Goal: Task Accomplishment & Management: Manage account settings

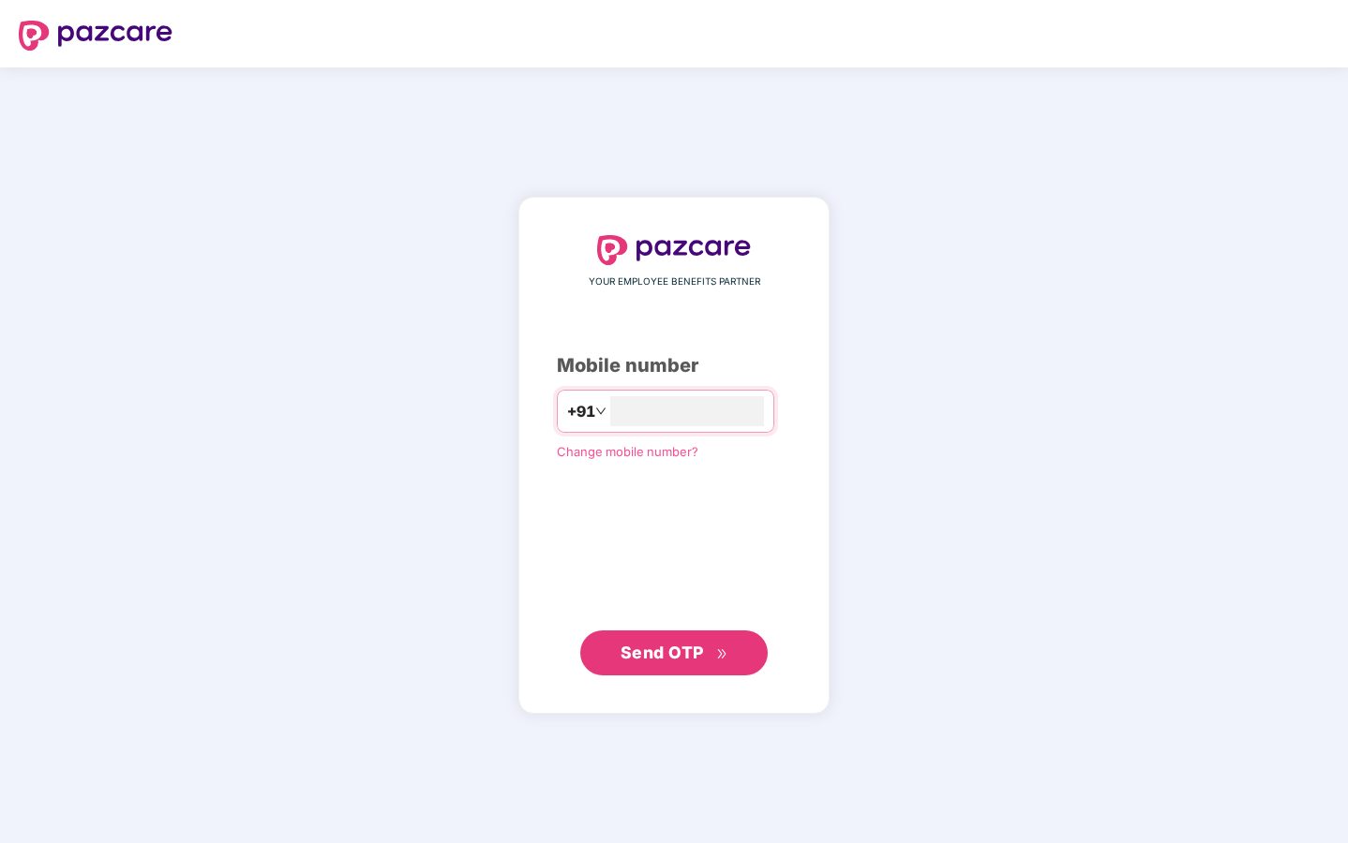
type input "**********"
click at [651, 661] on span "Send OTP" at bounding box center [661, 653] width 83 height 20
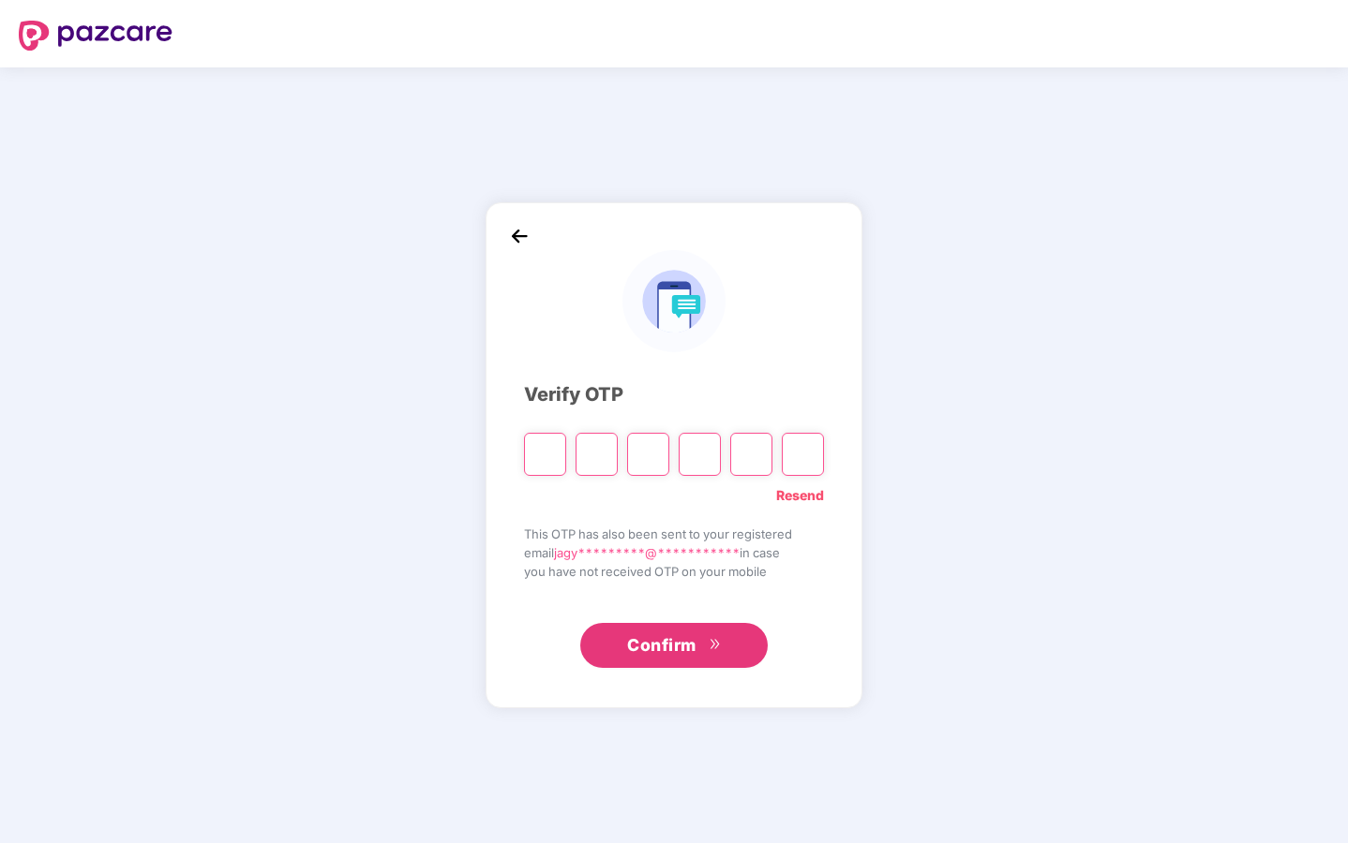
type input "*"
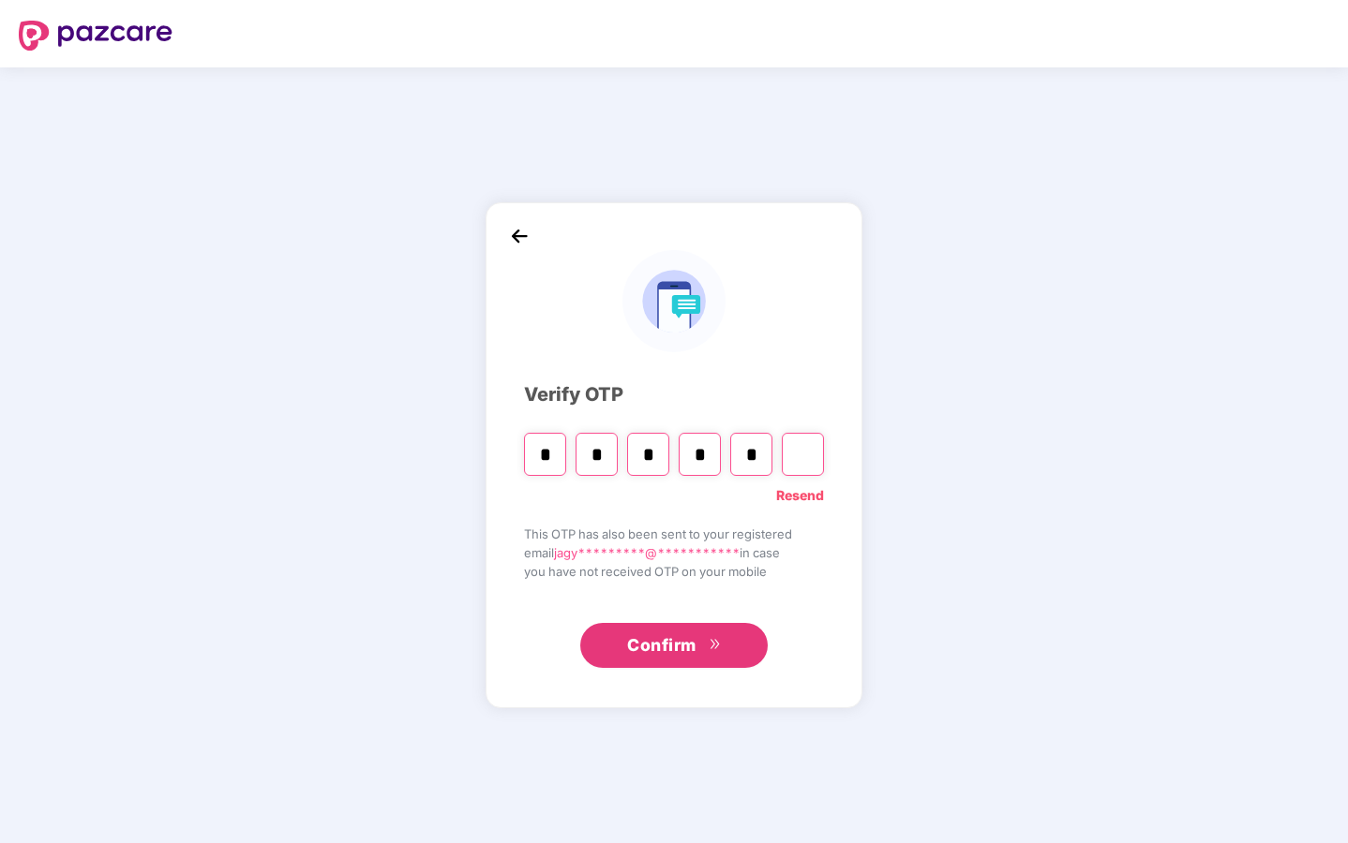
type input "*"
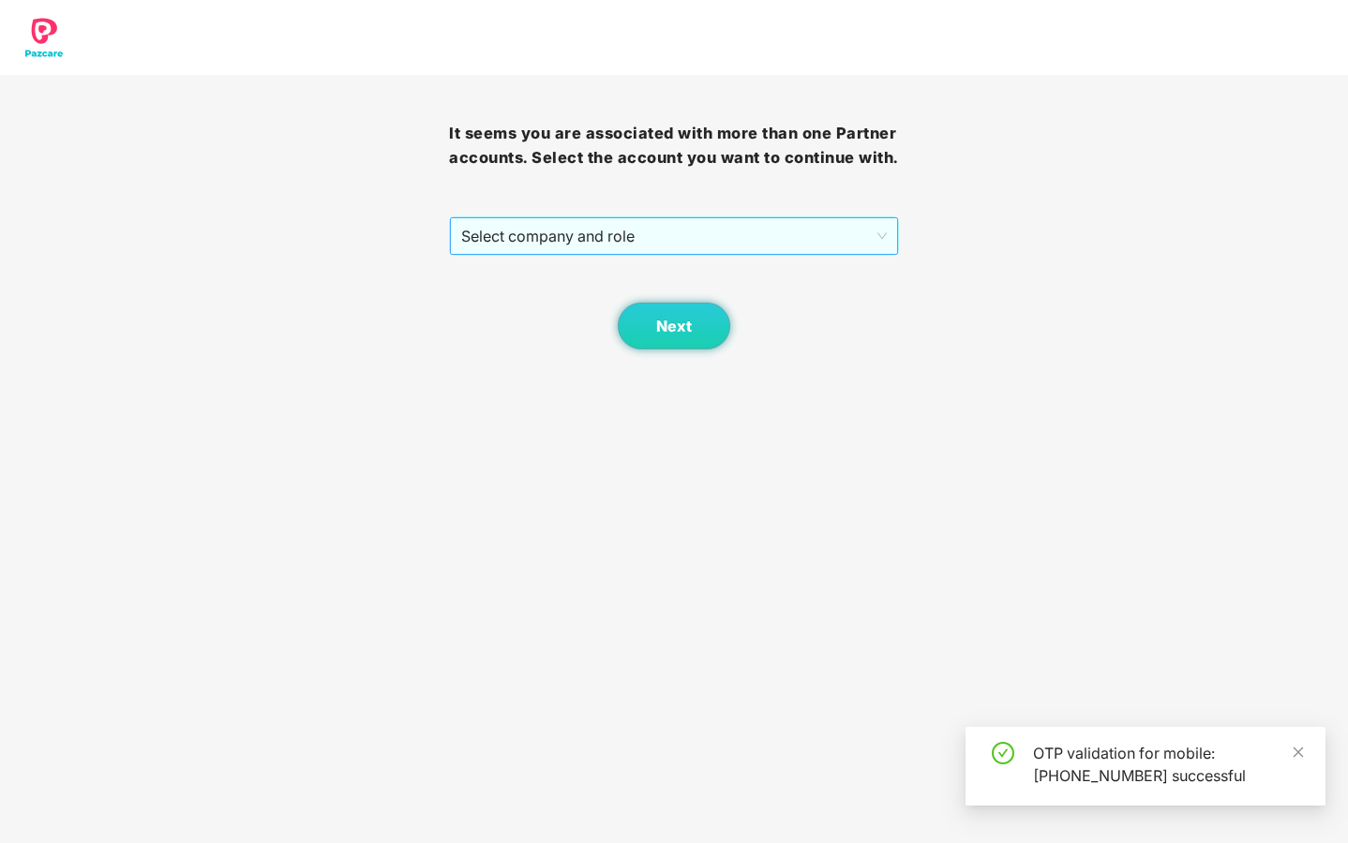
click at [864, 254] on span "Select company and role" at bounding box center [673, 236] width 424 height 36
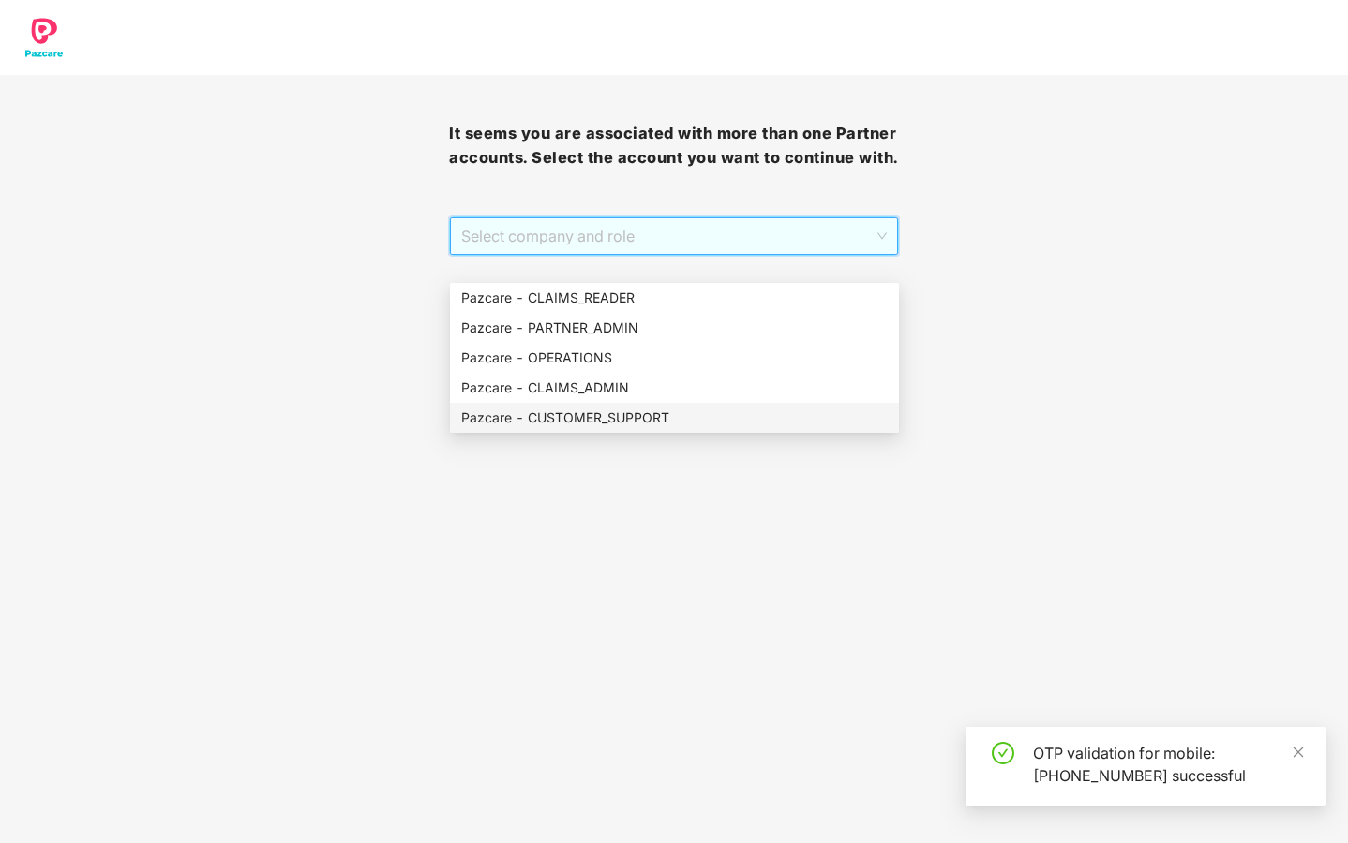
click at [722, 416] on div "Pazcare - CUSTOMER_SUPPORT" at bounding box center [674, 418] width 426 height 21
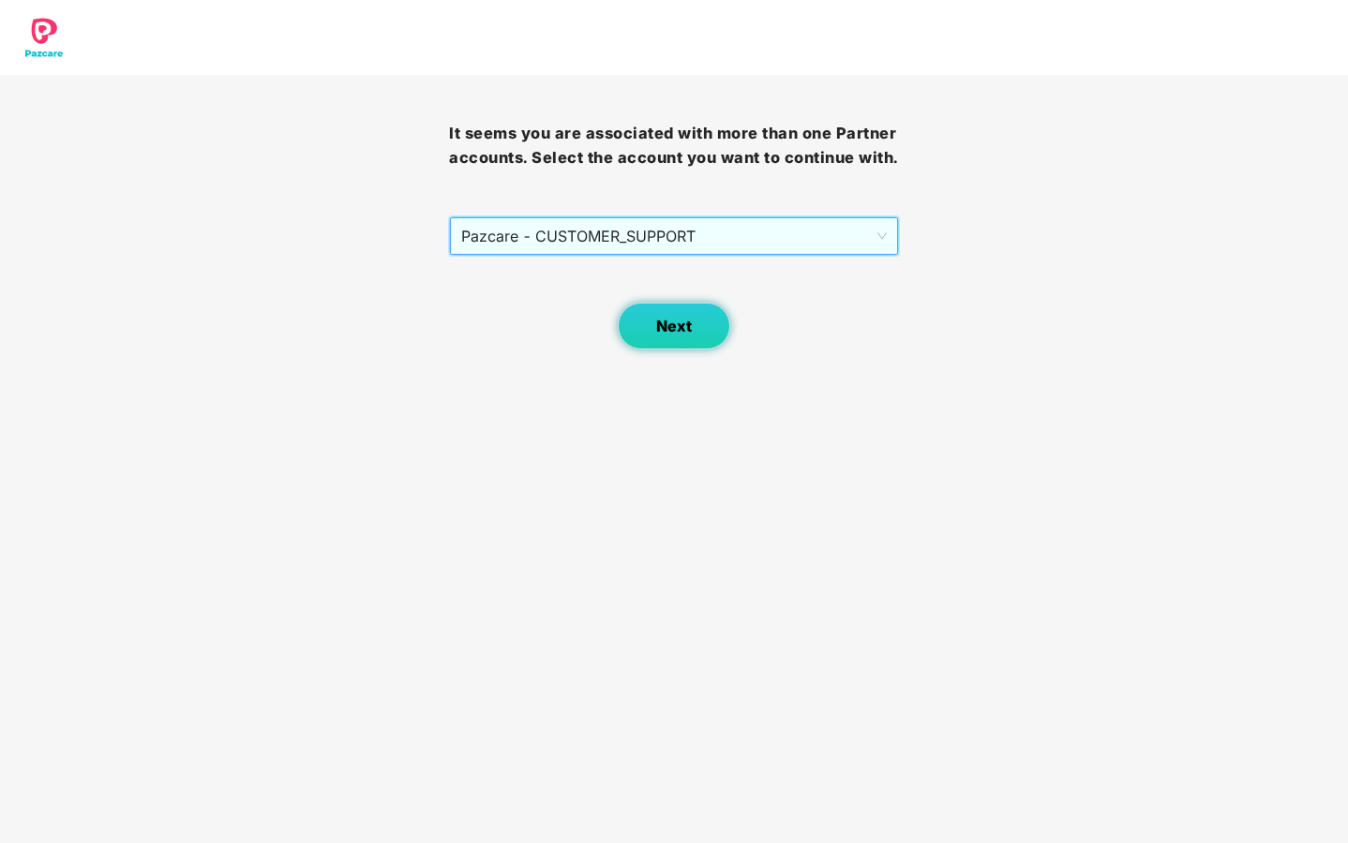
click at [665, 335] on span "Next" at bounding box center [674, 327] width 36 height 18
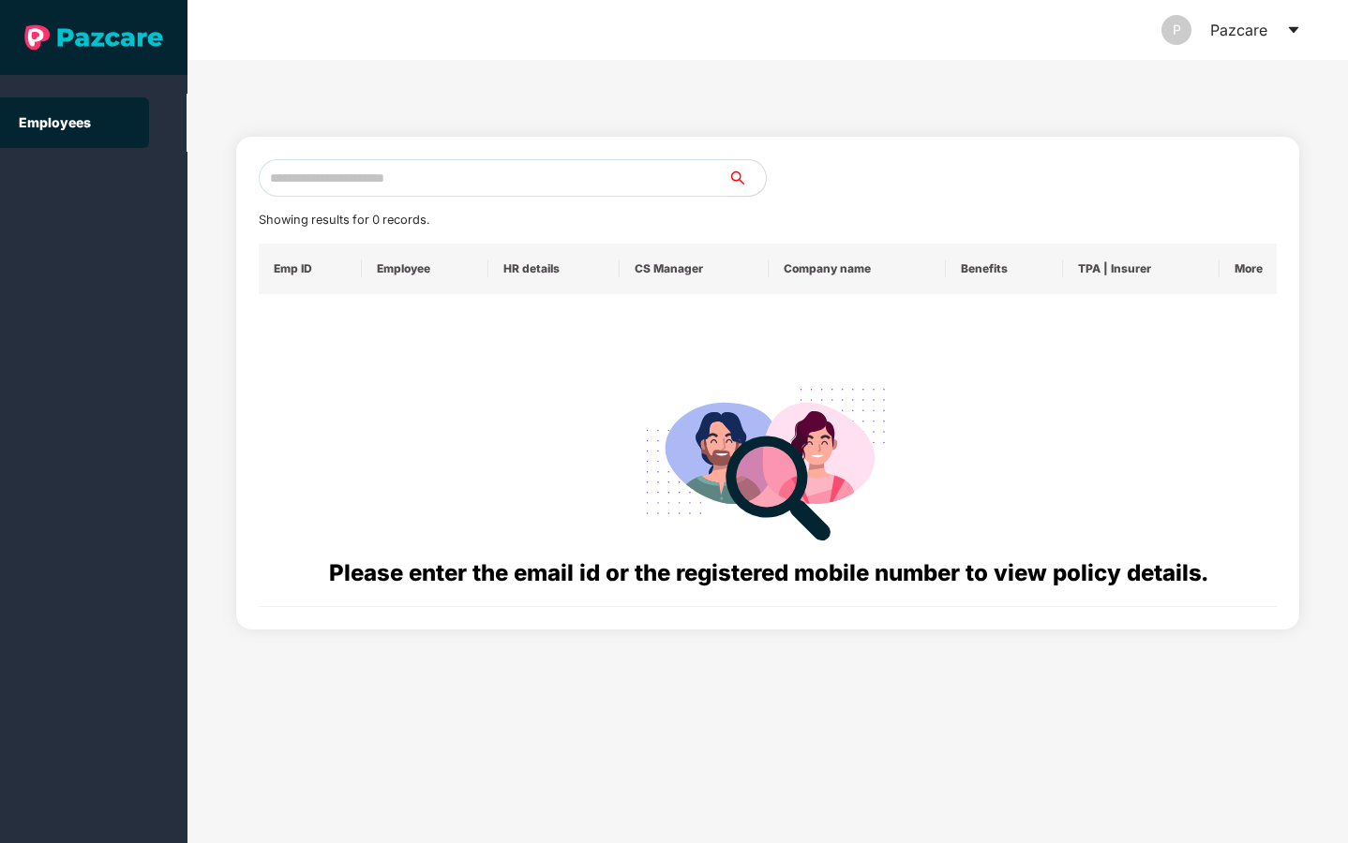
click at [1292, 34] on icon "caret-down" at bounding box center [1293, 29] width 15 height 15
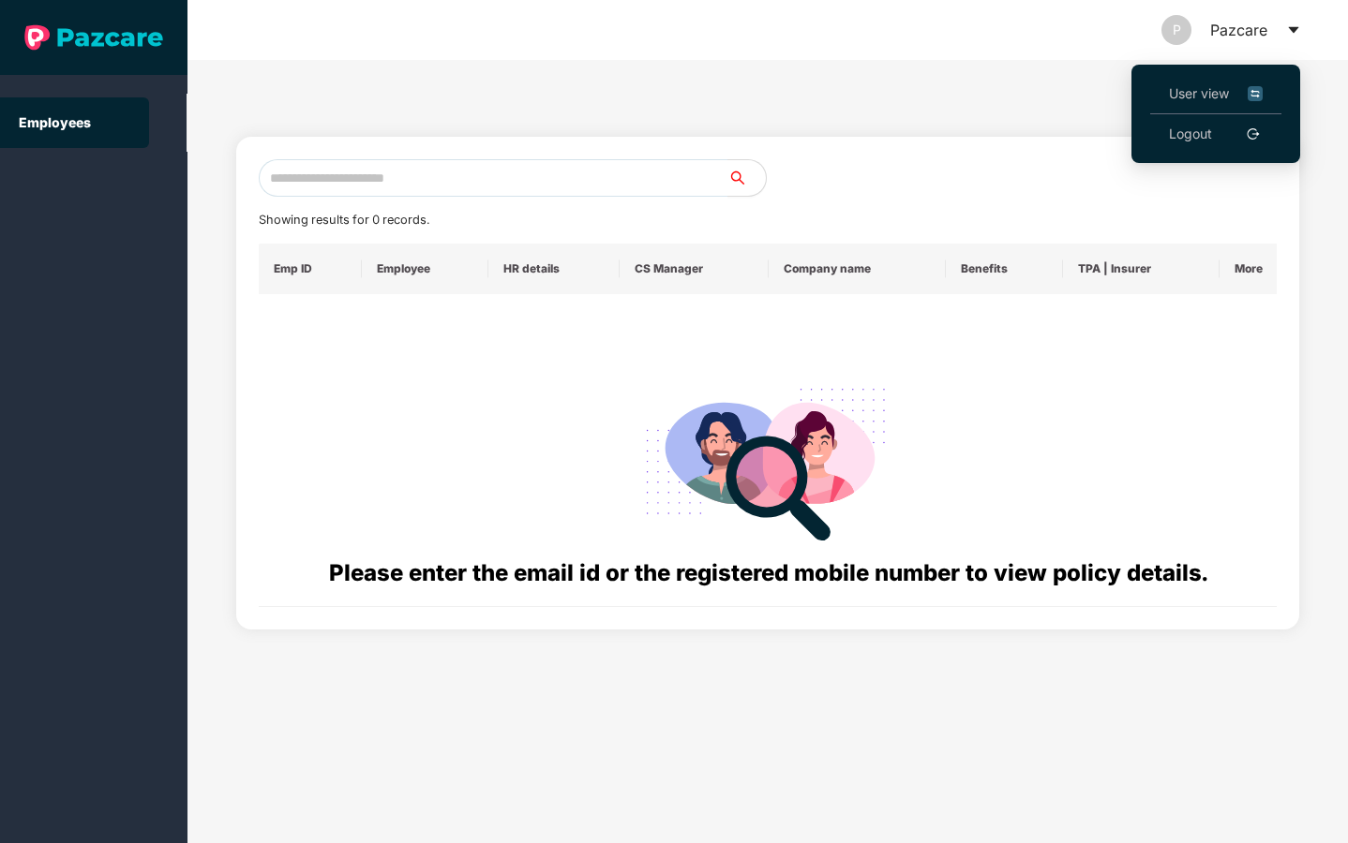
click at [1214, 94] on span "User view" at bounding box center [1216, 93] width 94 height 21
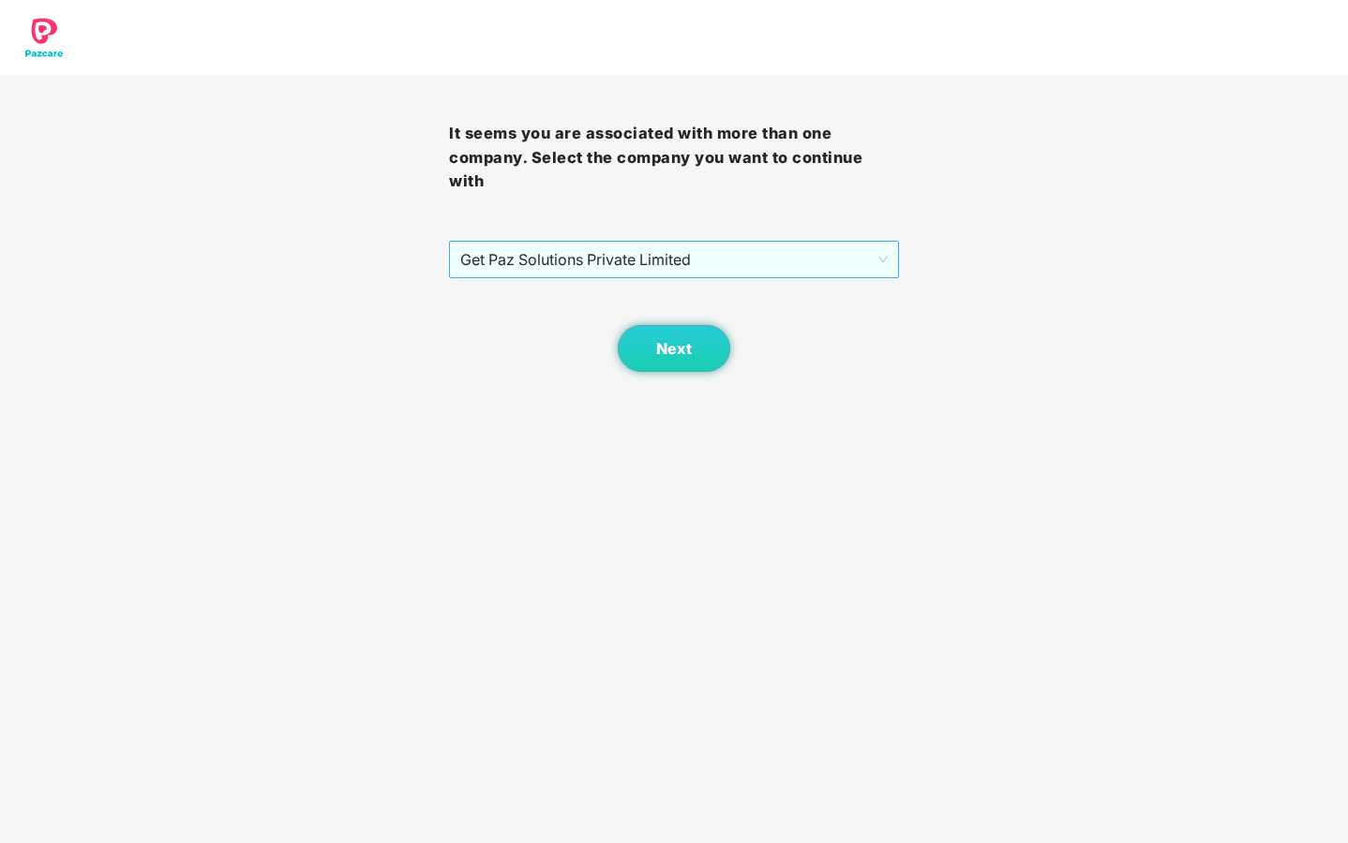
click at [886, 262] on span "Get Paz Solutions Private Limited" at bounding box center [673, 260] width 426 height 36
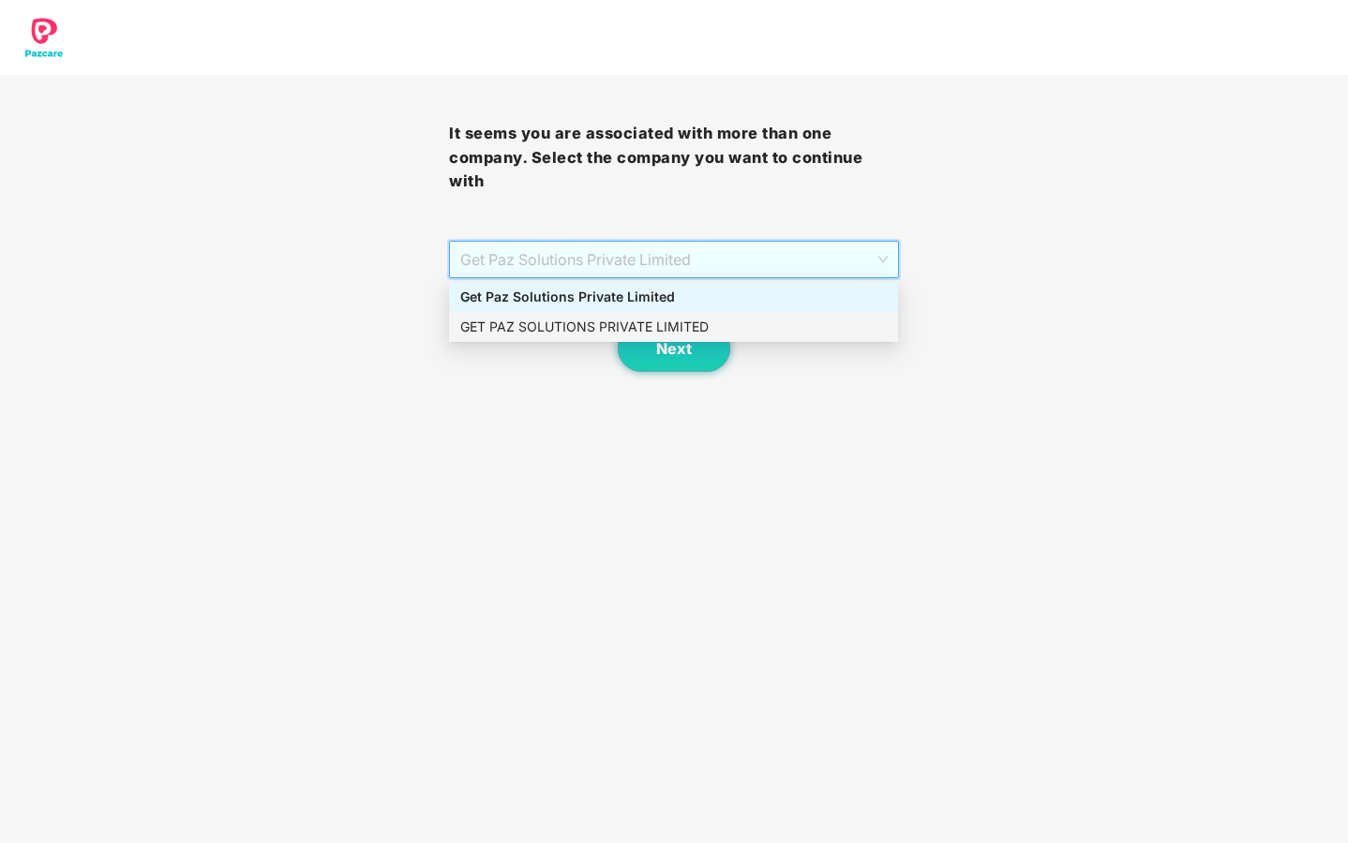
click at [765, 320] on div "GET PAZ SOLUTIONS PRIVATE LIMITED" at bounding box center [673, 327] width 426 height 21
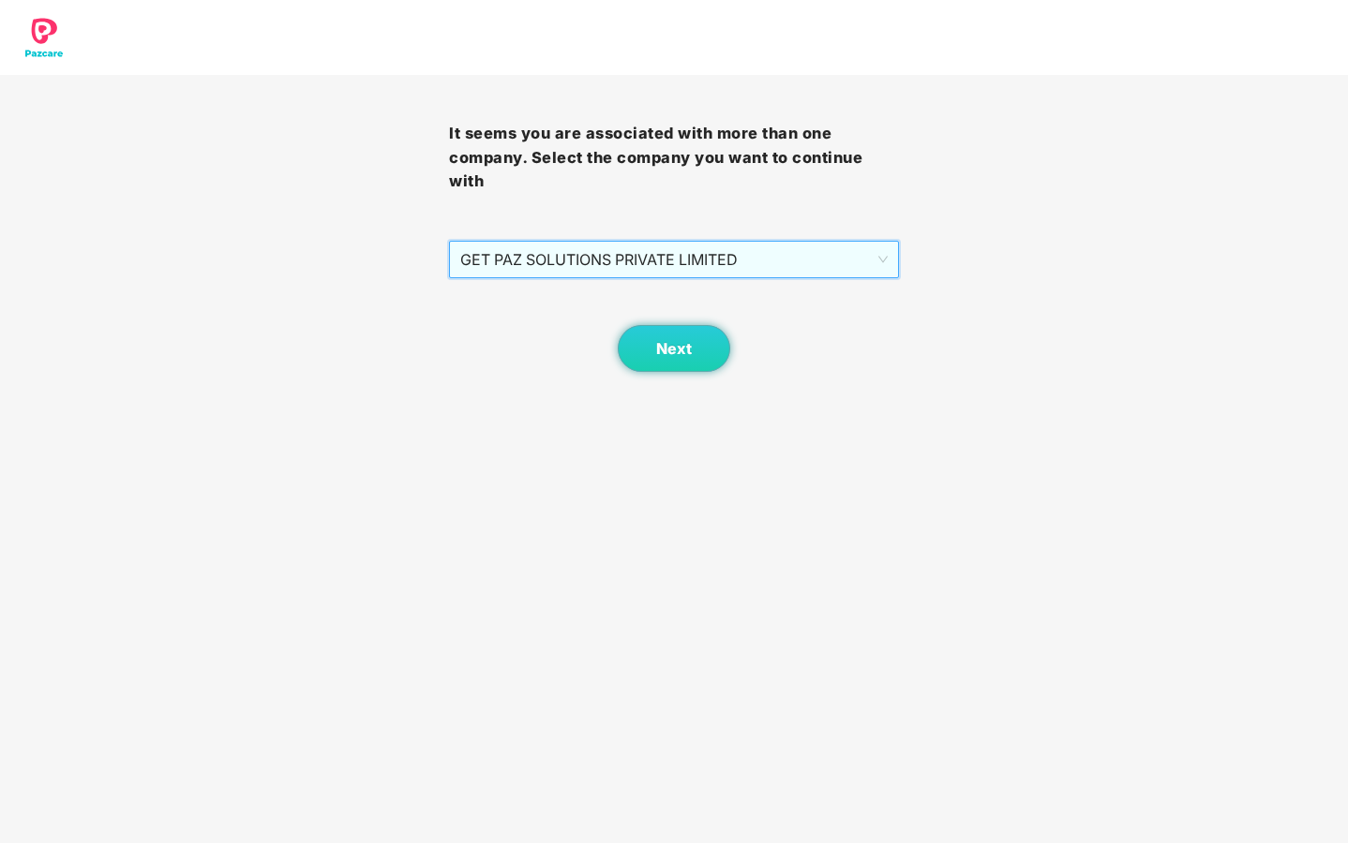
click at [869, 259] on span "GET PAZ SOLUTIONS PRIVATE LIMITED" at bounding box center [673, 260] width 426 height 36
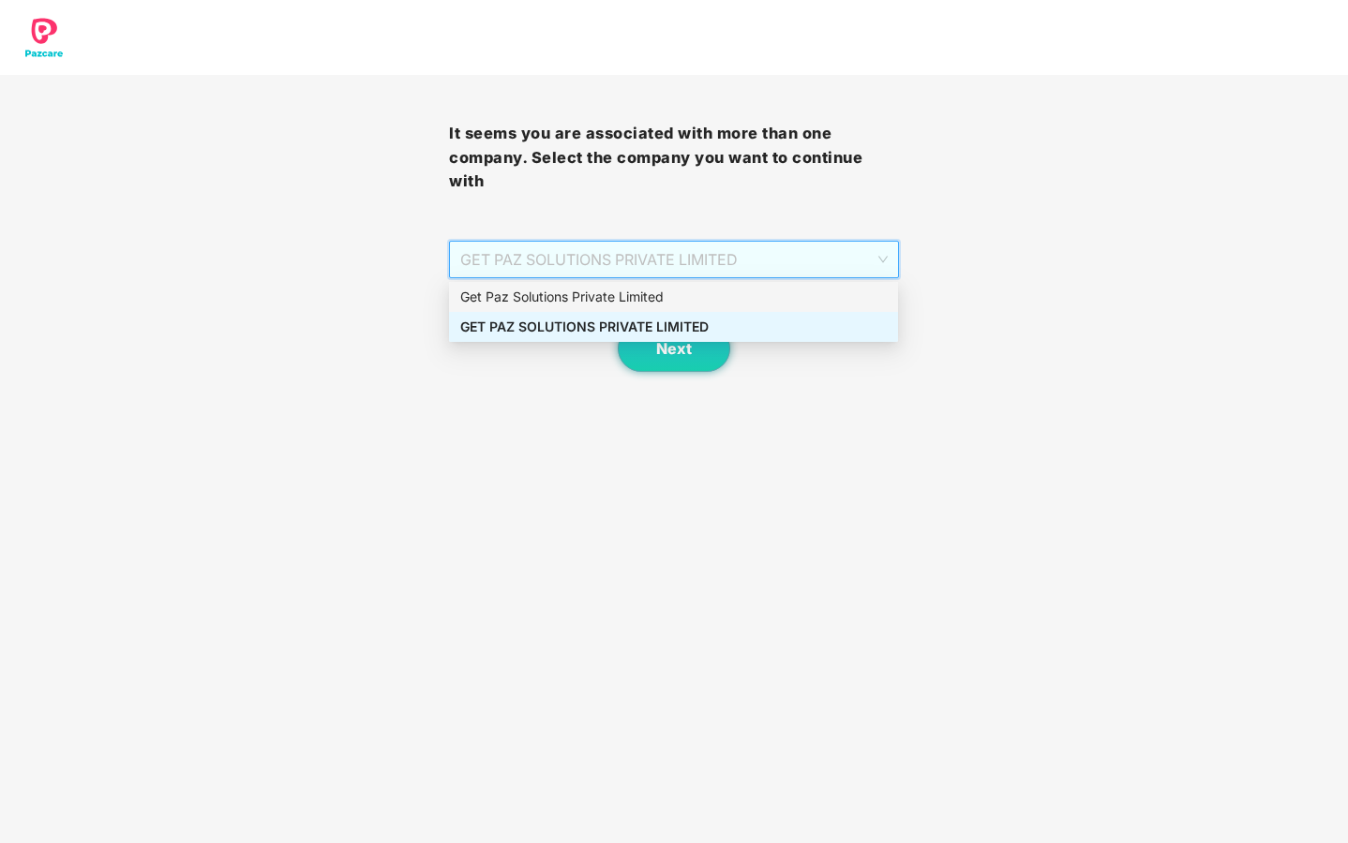
click at [737, 299] on div "Get Paz Solutions Private Limited" at bounding box center [673, 297] width 426 height 21
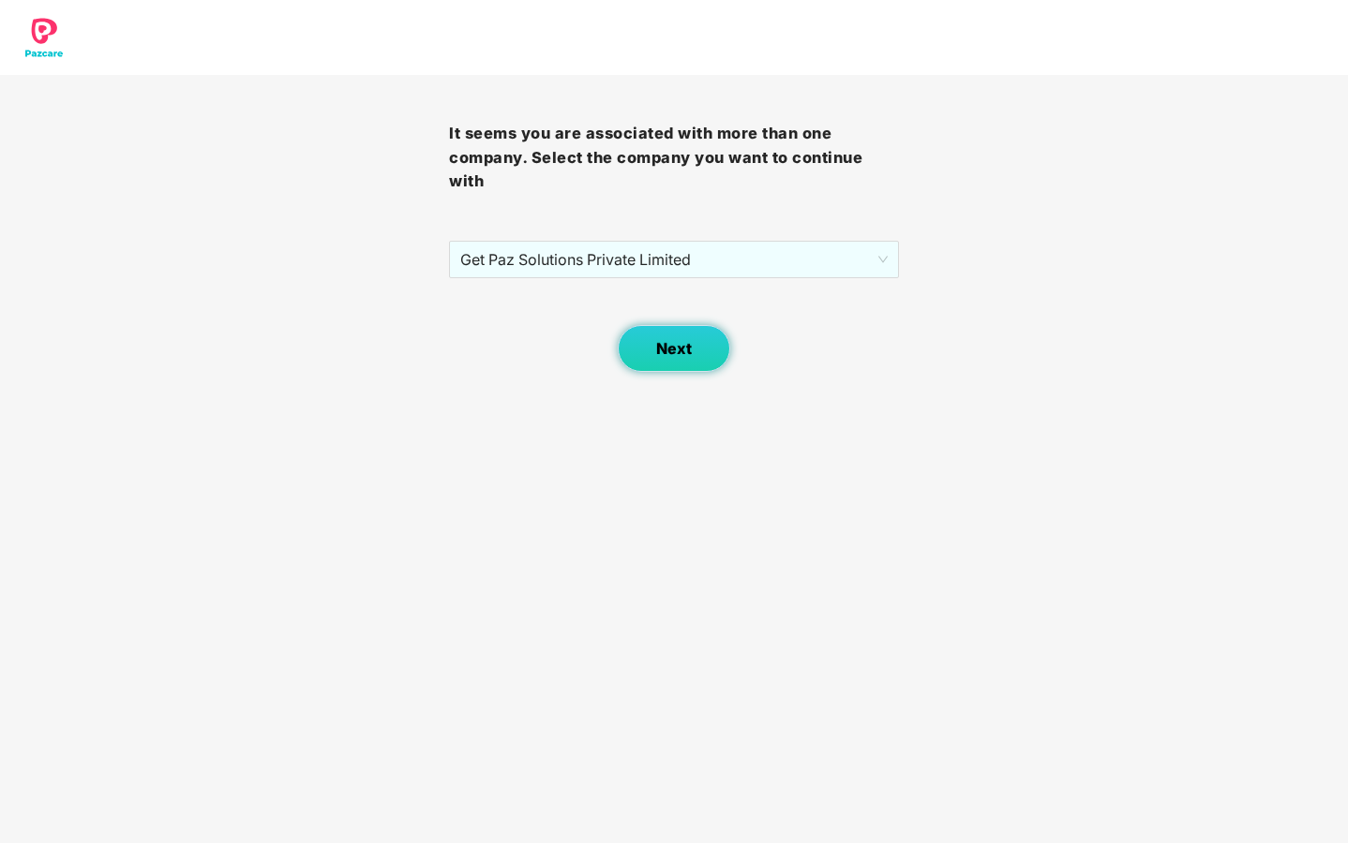
click at [688, 358] on button "Next" at bounding box center [674, 348] width 112 height 47
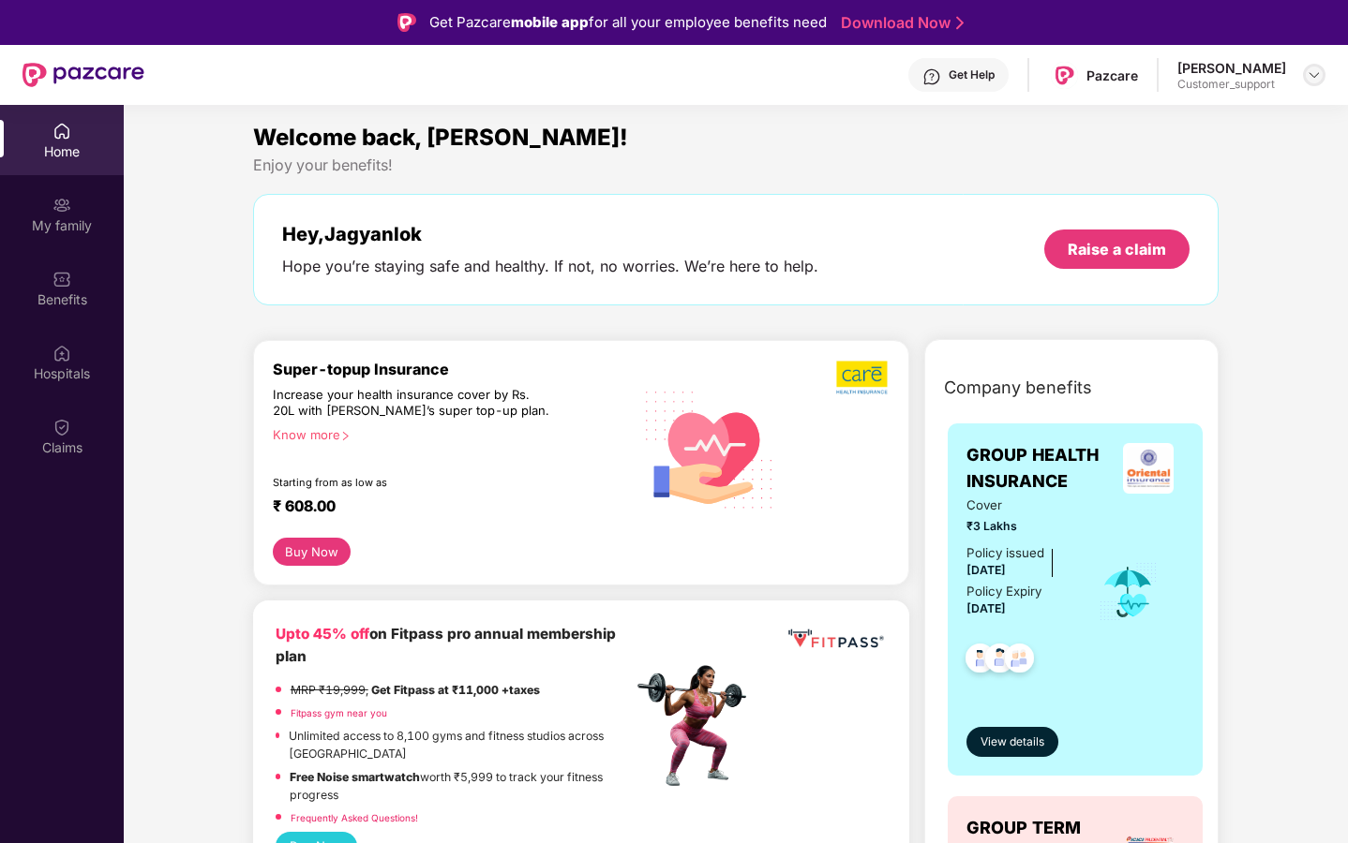
click at [1312, 72] on img at bounding box center [1313, 74] width 15 height 15
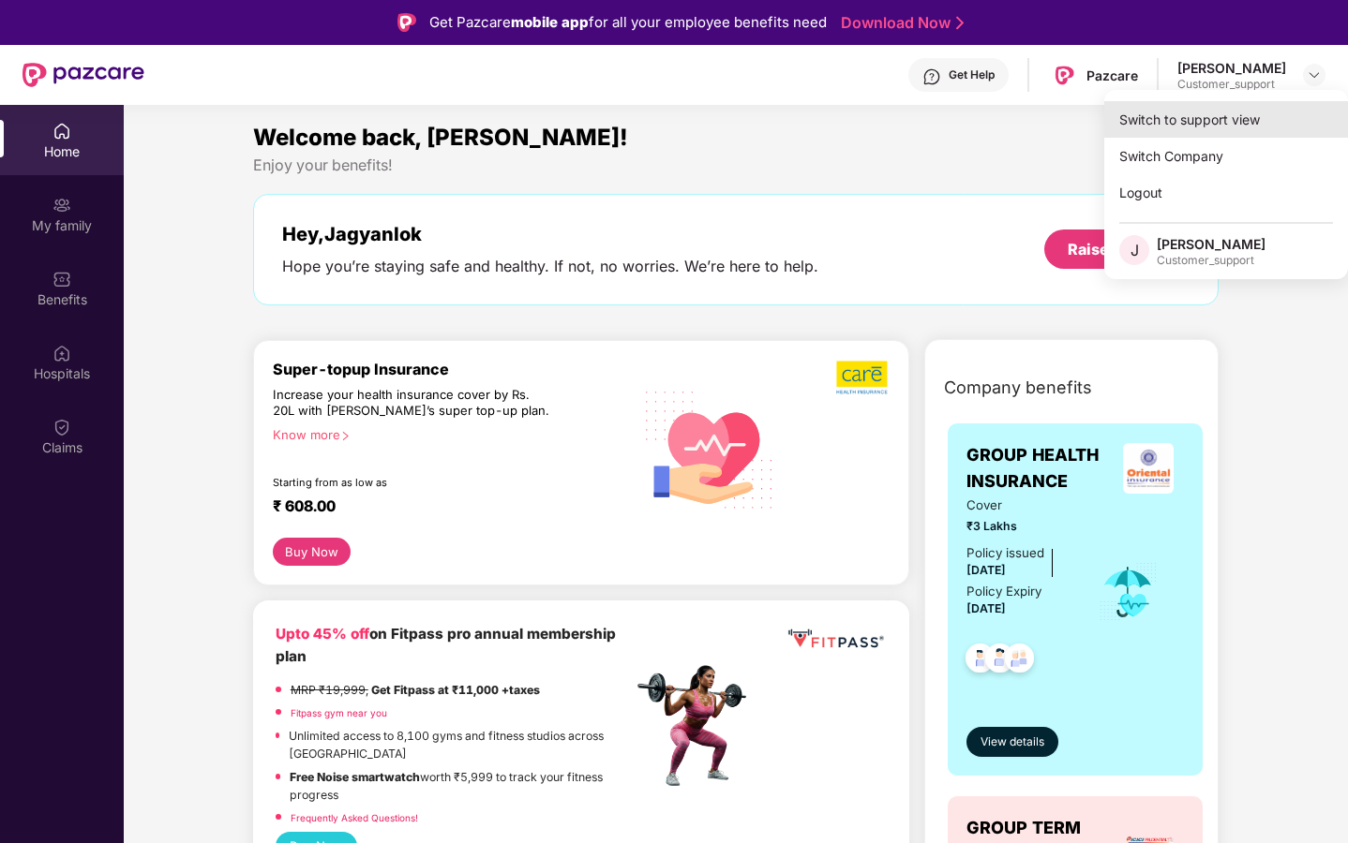
click at [1242, 124] on div "Switch to support view" at bounding box center [1226, 119] width 244 height 37
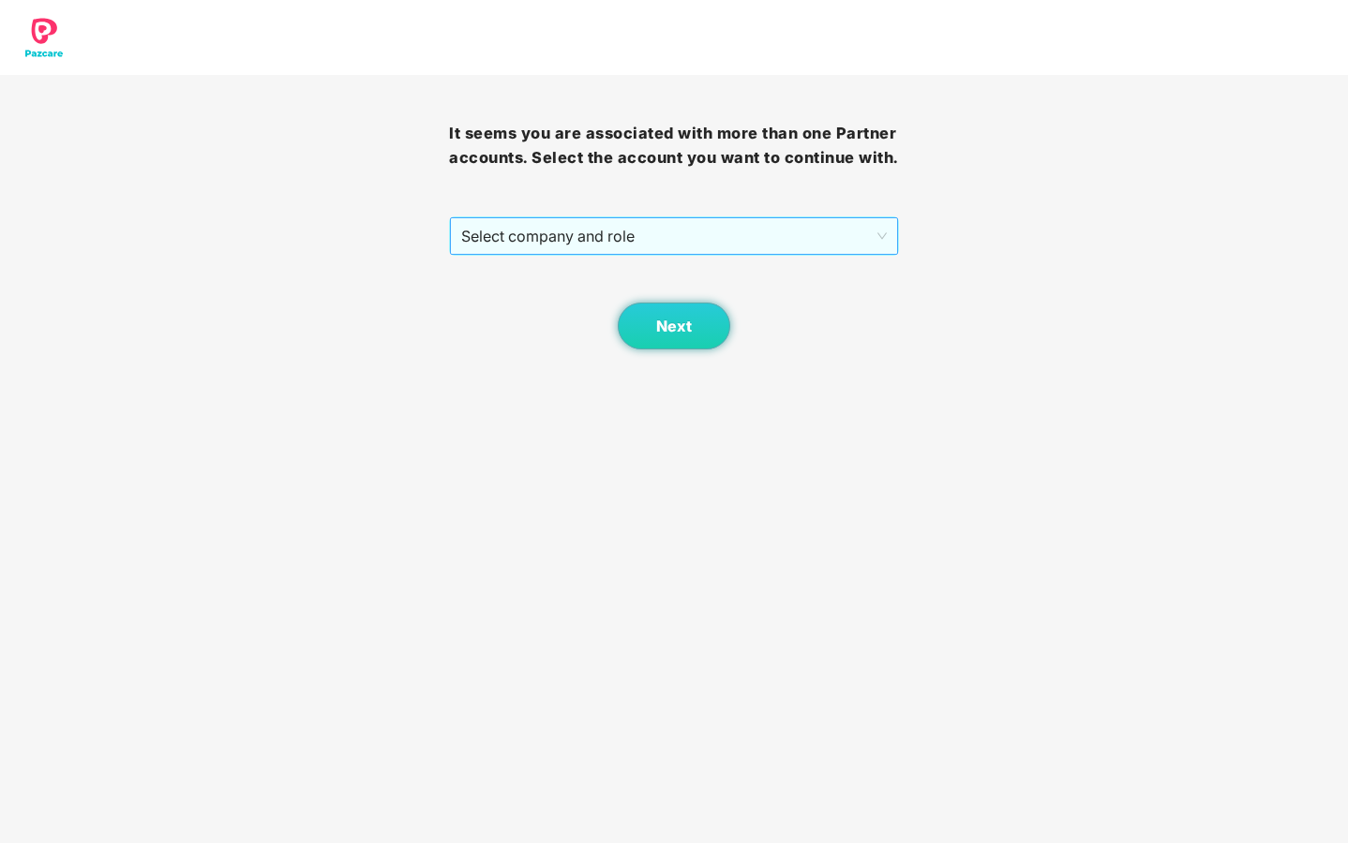
click at [834, 254] on span "Select company and role" at bounding box center [673, 236] width 424 height 36
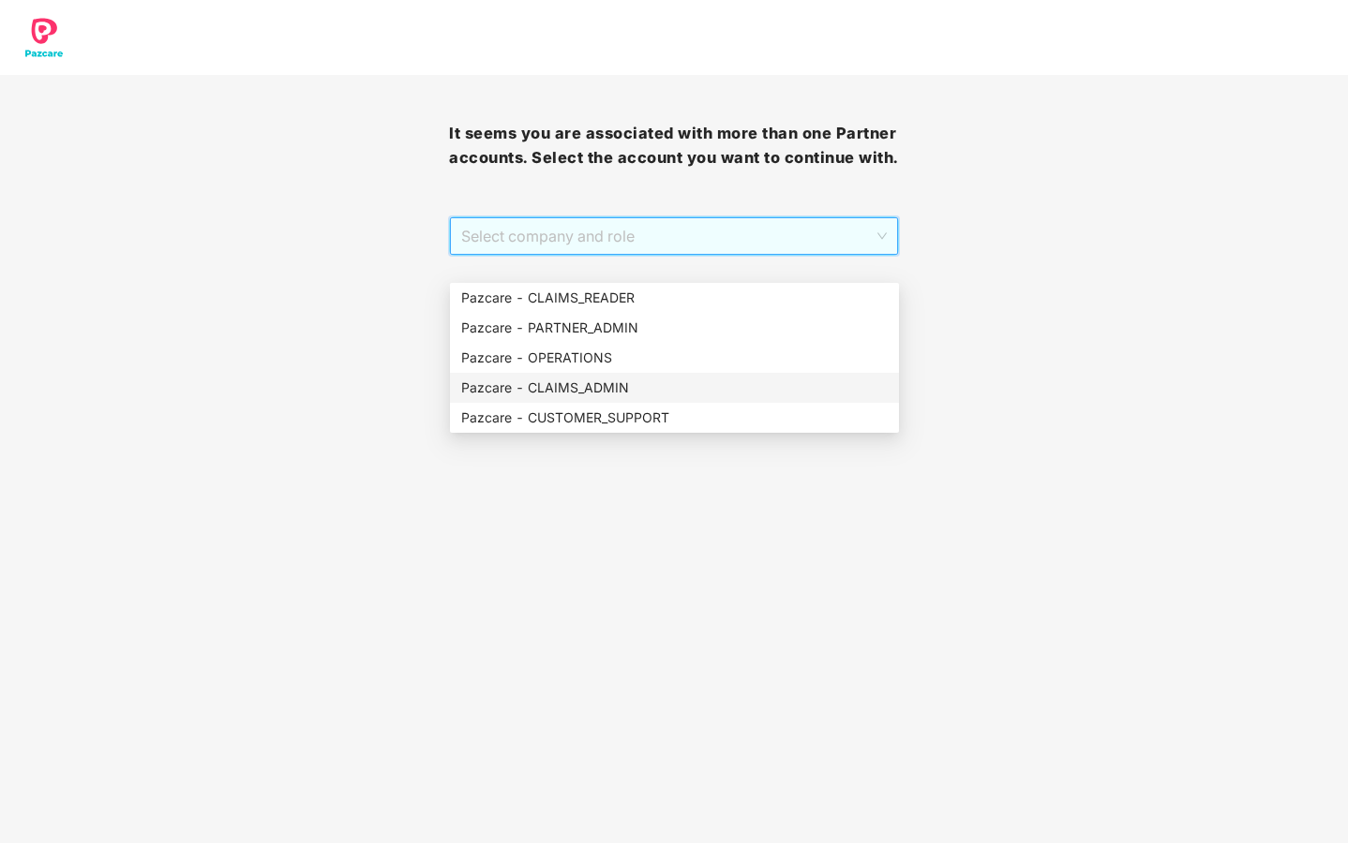
click at [733, 390] on div "Pazcare - CLAIMS_ADMIN" at bounding box center [674, 388] width 426 height 21
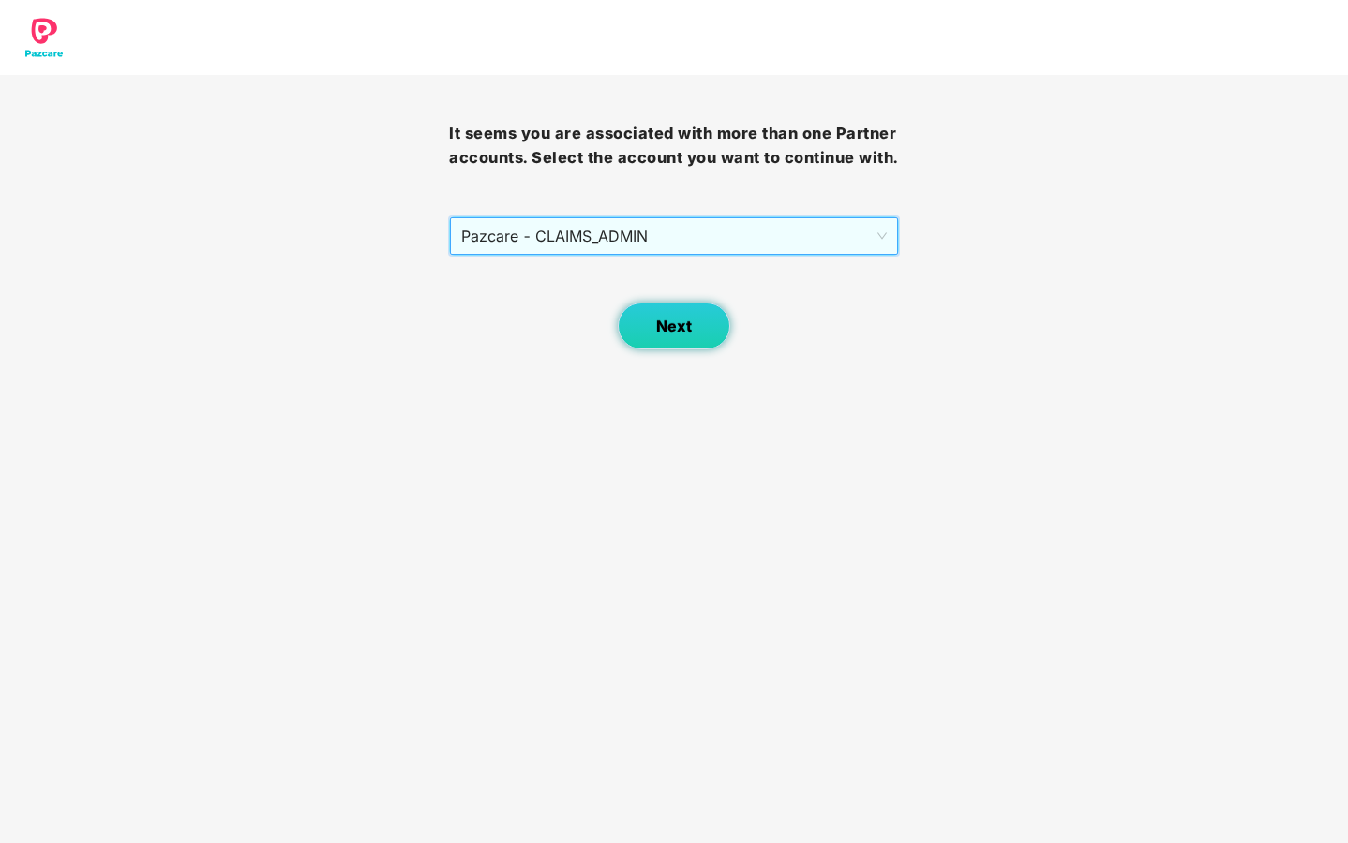
click at [685, 335] on span "Next" at bounding box center [674, 327] width 36 height 18
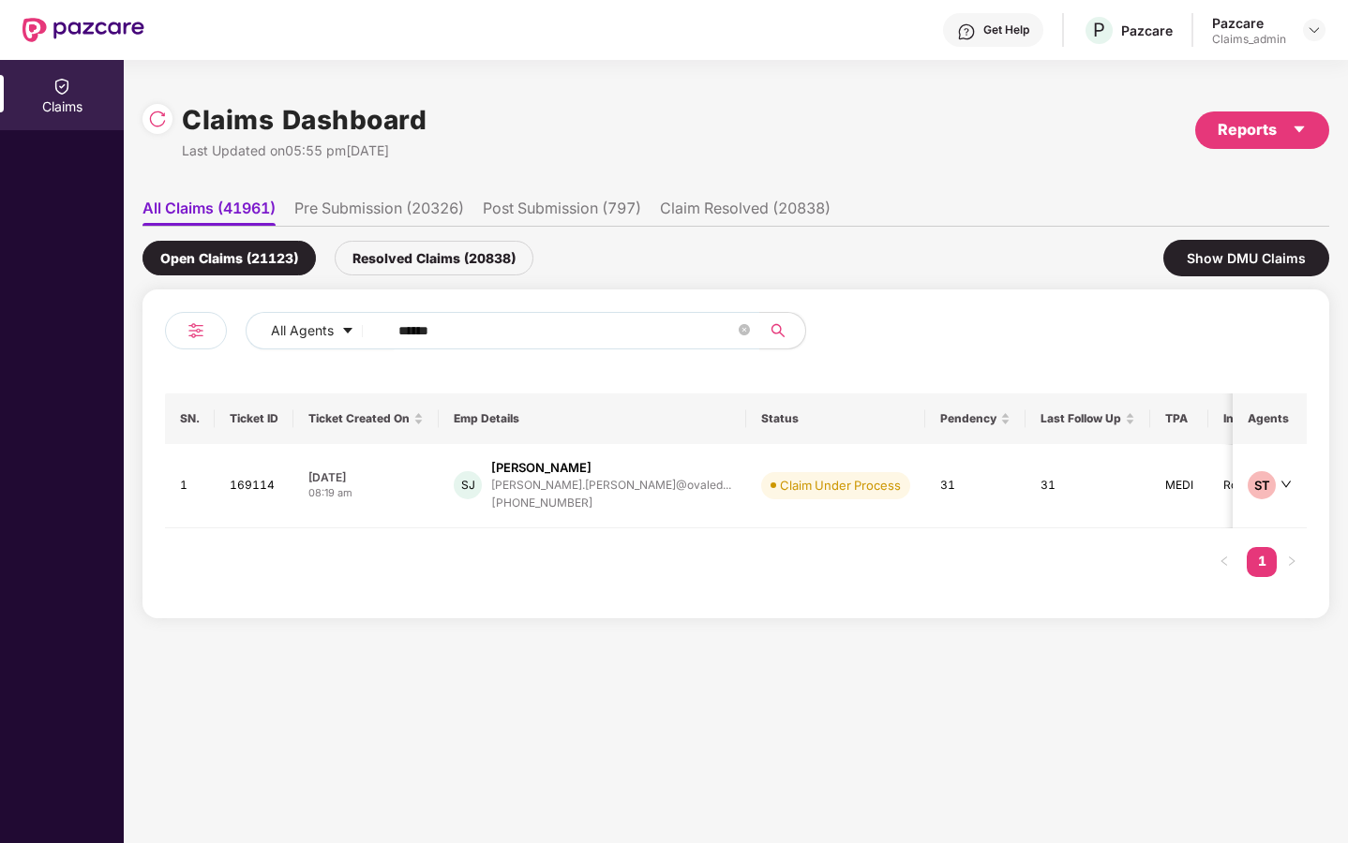
click at [713, 203] on li "Claim Resolved (20838)" at bounding box center [745, 212] width 171 height 27
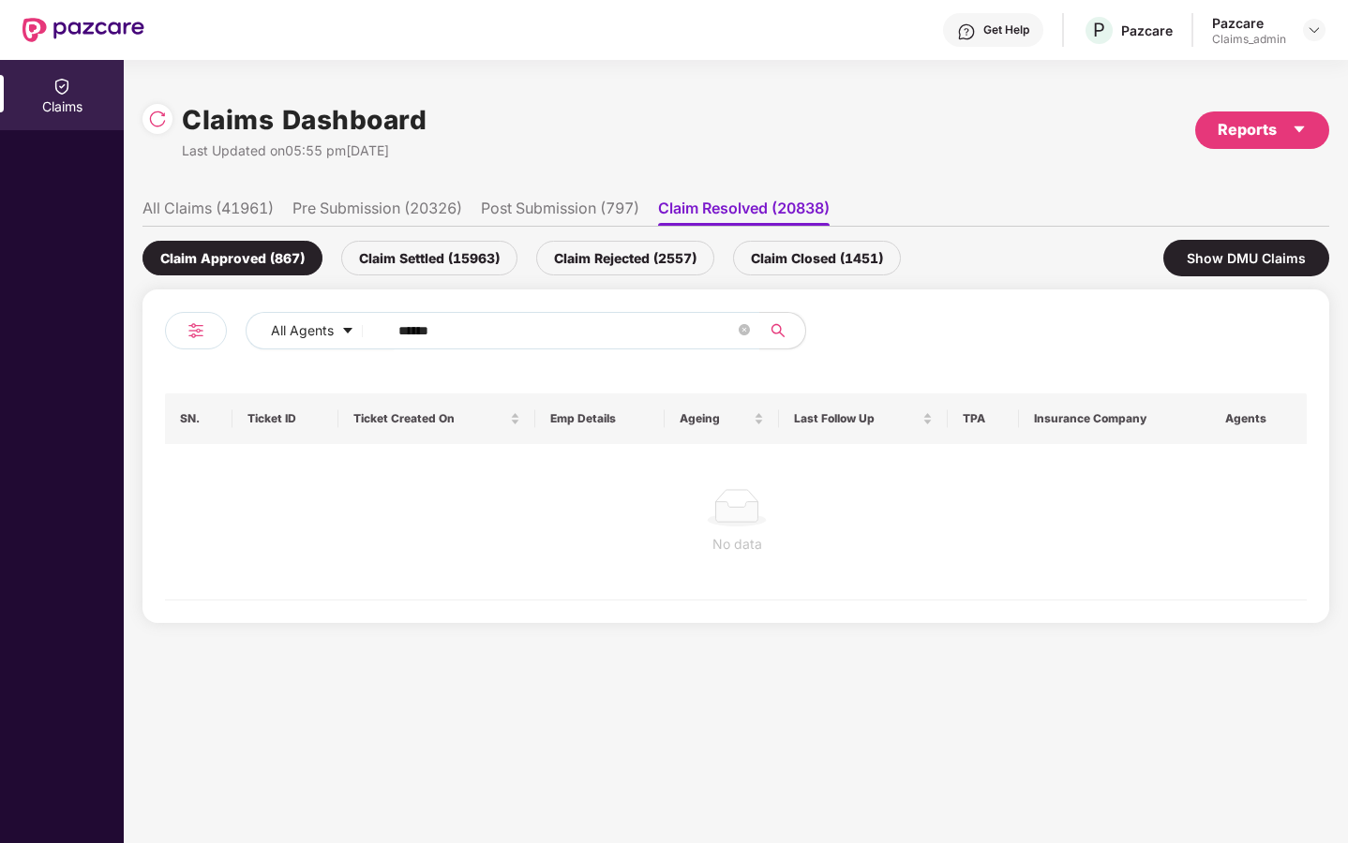
click at [610, 256] on div "Claim Rejected (2557)" at bounding box center [625, 258] width 178 height 35
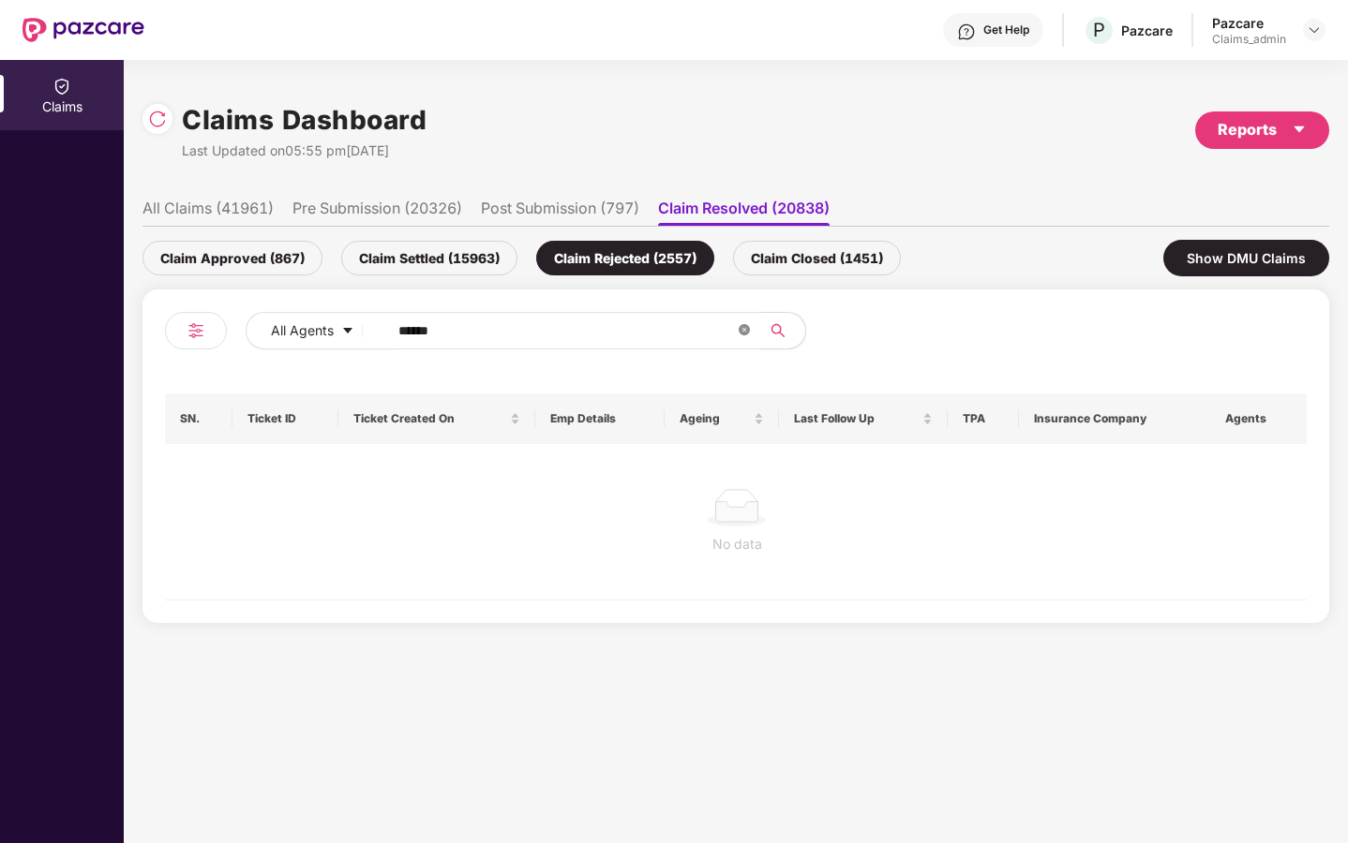
click at [744, 334] on icon "close-circle" at bounding box center [743, 329] width 11 height 11
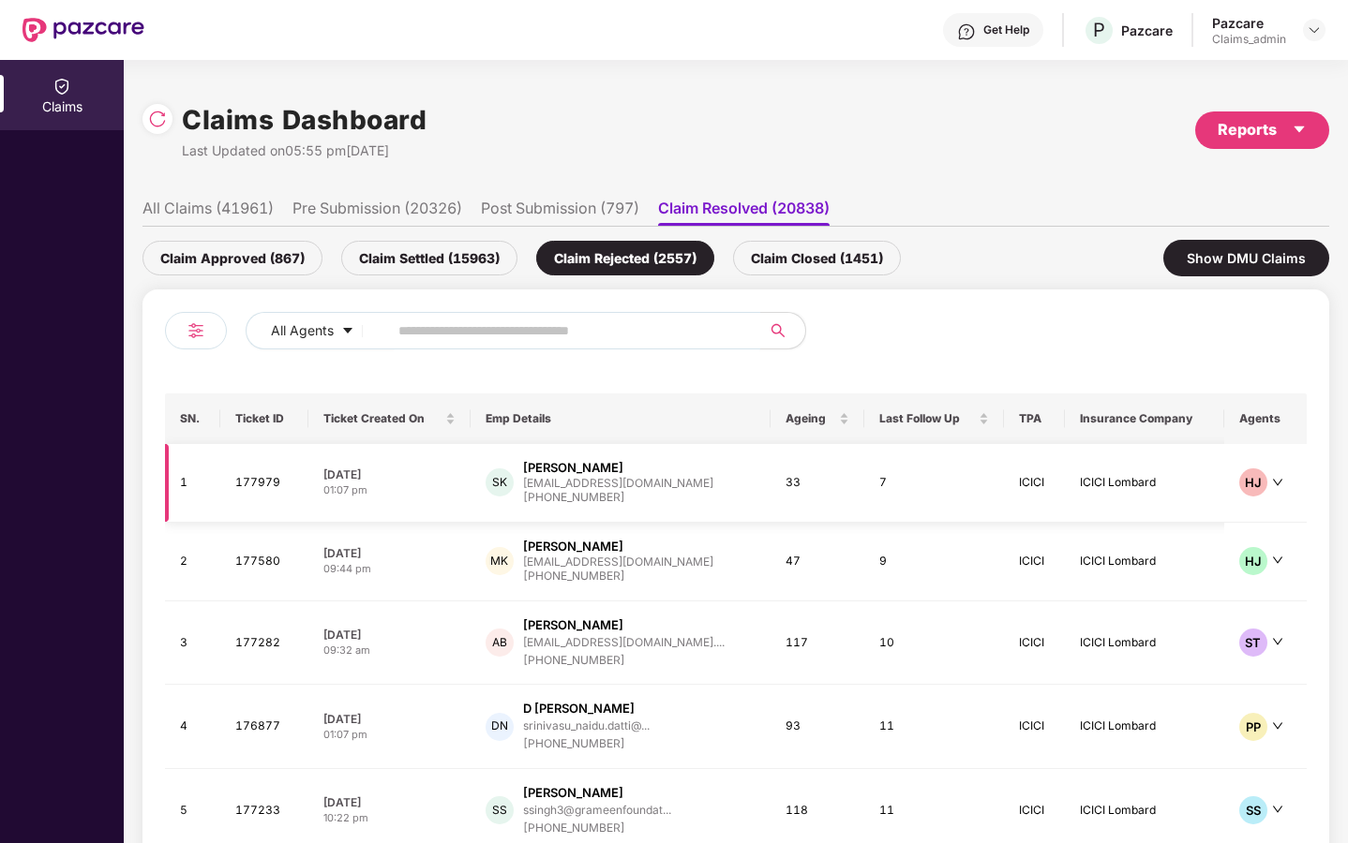
click at [649, 486] on div "[EMAIL_ADDRESS][DOMAIN_NAME]" at bounding box center [618, 483] width 190 height 12
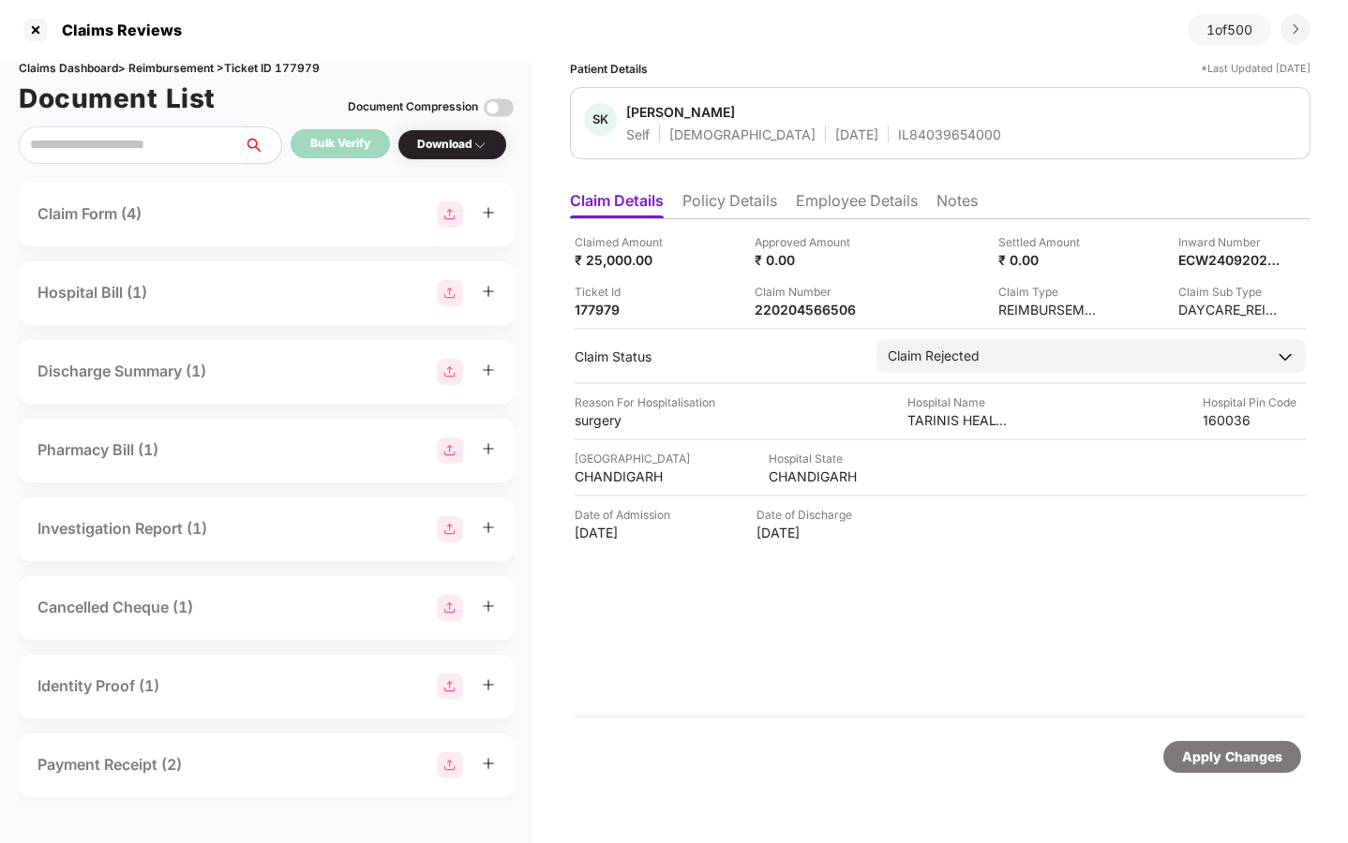
click at [750, 204] on li "Policy Details" at bounding box center [729, 204] width 95 height 27
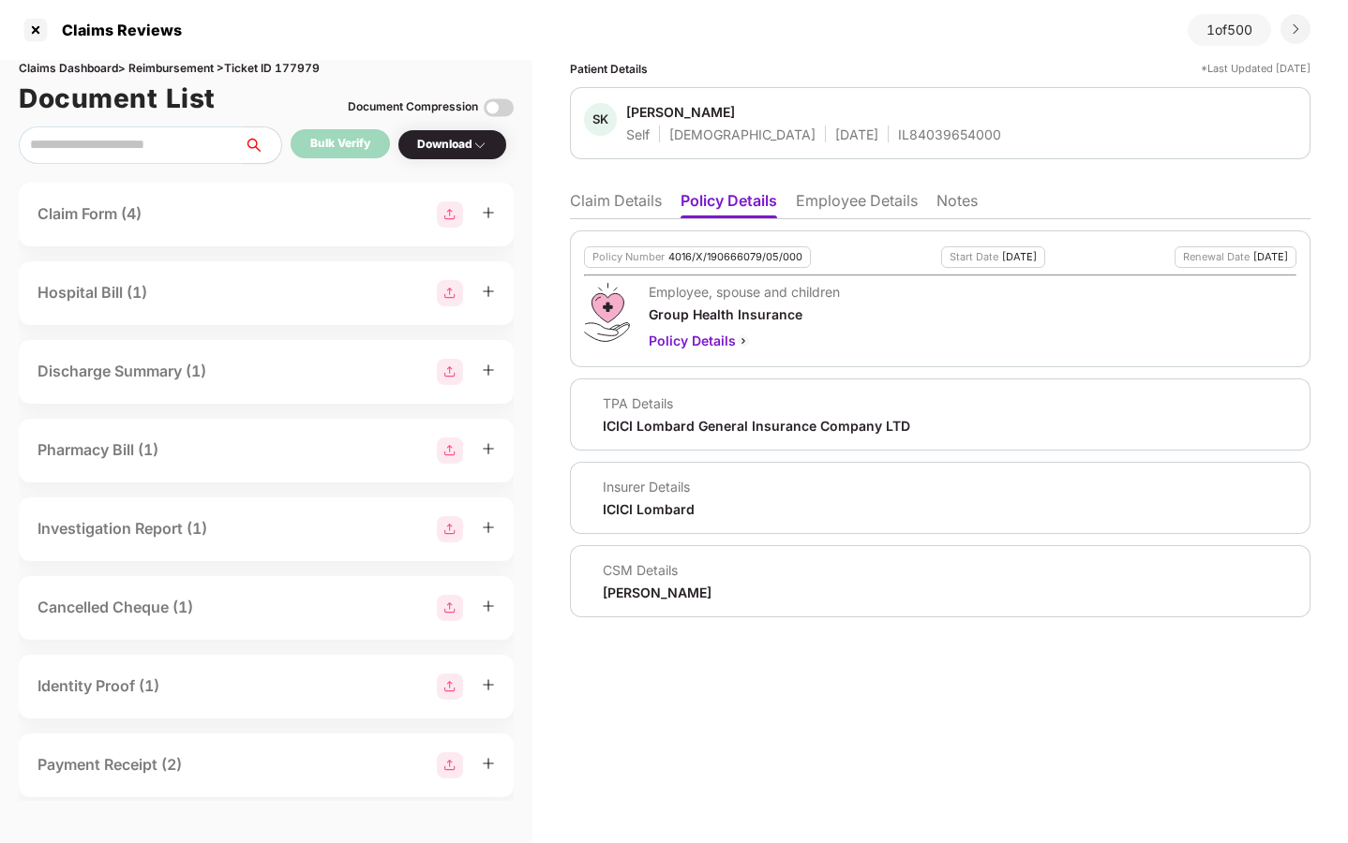
click at [849, 202] on li "Employee Details" at bounding box center [857, 204] width 122 height 27
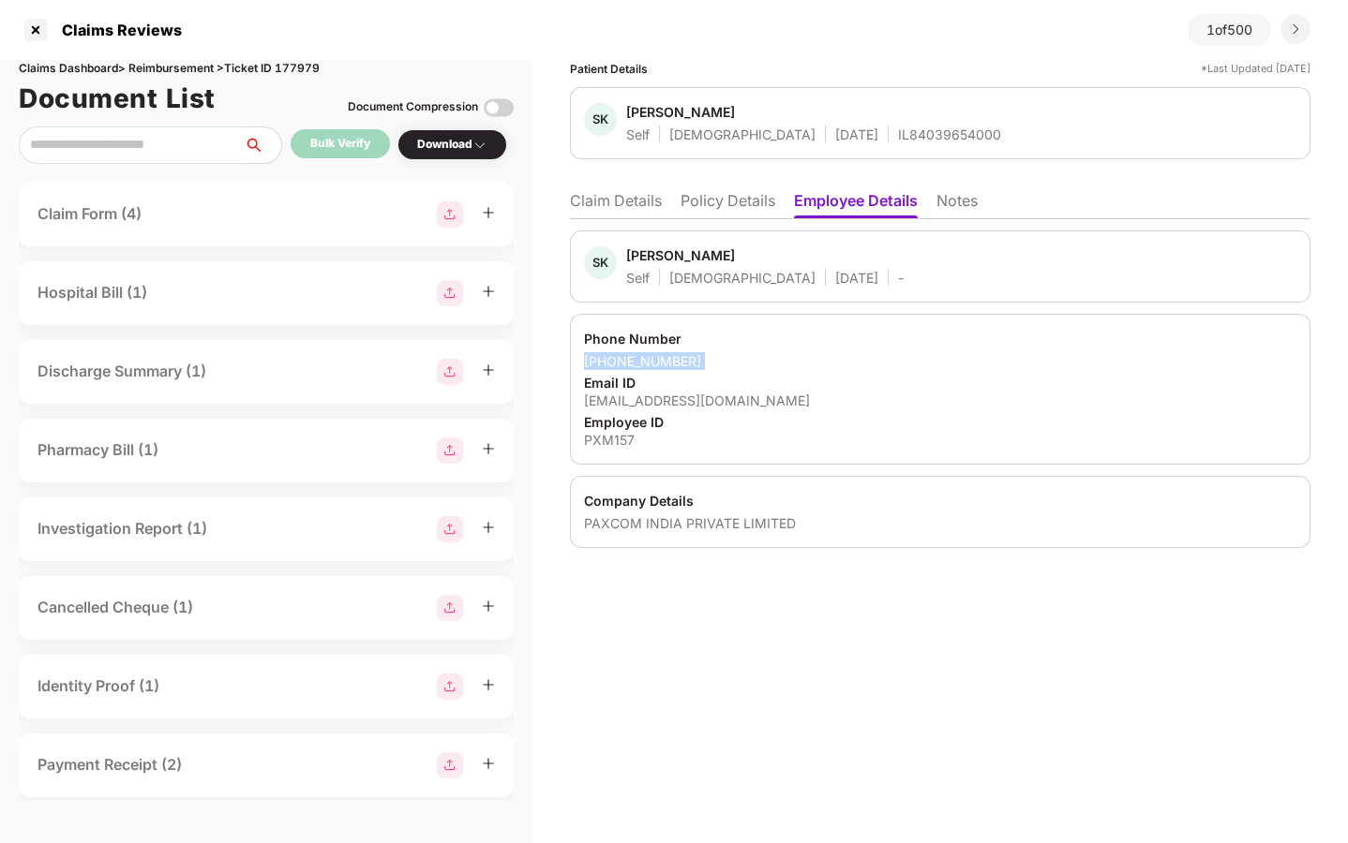
drag, startPoint x: 585, startPoint y: 362, endPoint x: 751, endPoint y: 372, distance: 166.2
click at [751, 372] on div "Phone Number [PHONE_NUMBER] Email ID [EMAIL_ADDRESS][DOMAIN_NAME] Employee ID P…" at bounding box center [940, 389] width 740 height 151
copy div "[PHONE_NUMBER]"
click at [37, 27] on div at bounding box center [36, 30] width 30 height 30
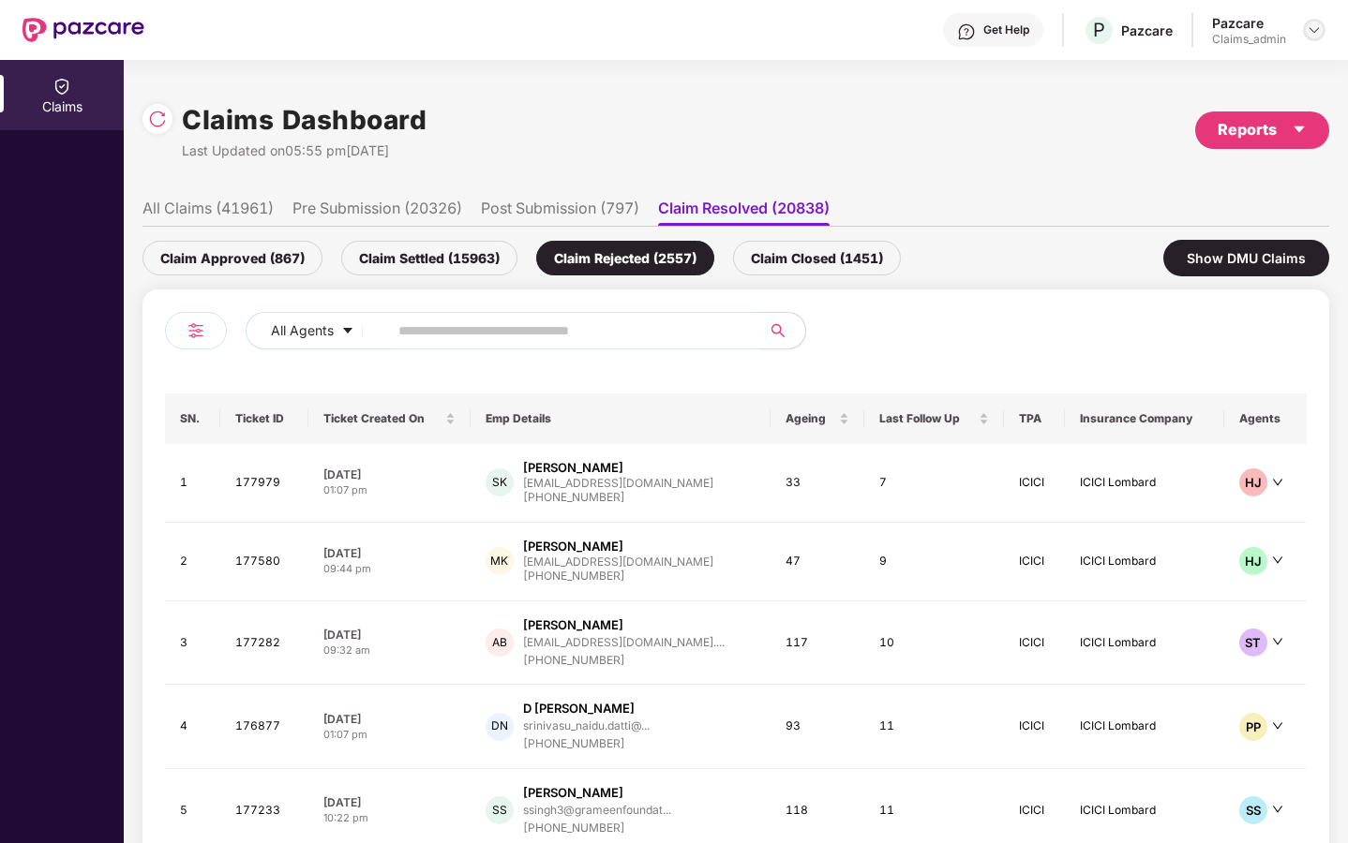
click at [1310, 24] on img at bounding box center [1313, 29] width 15 height 15
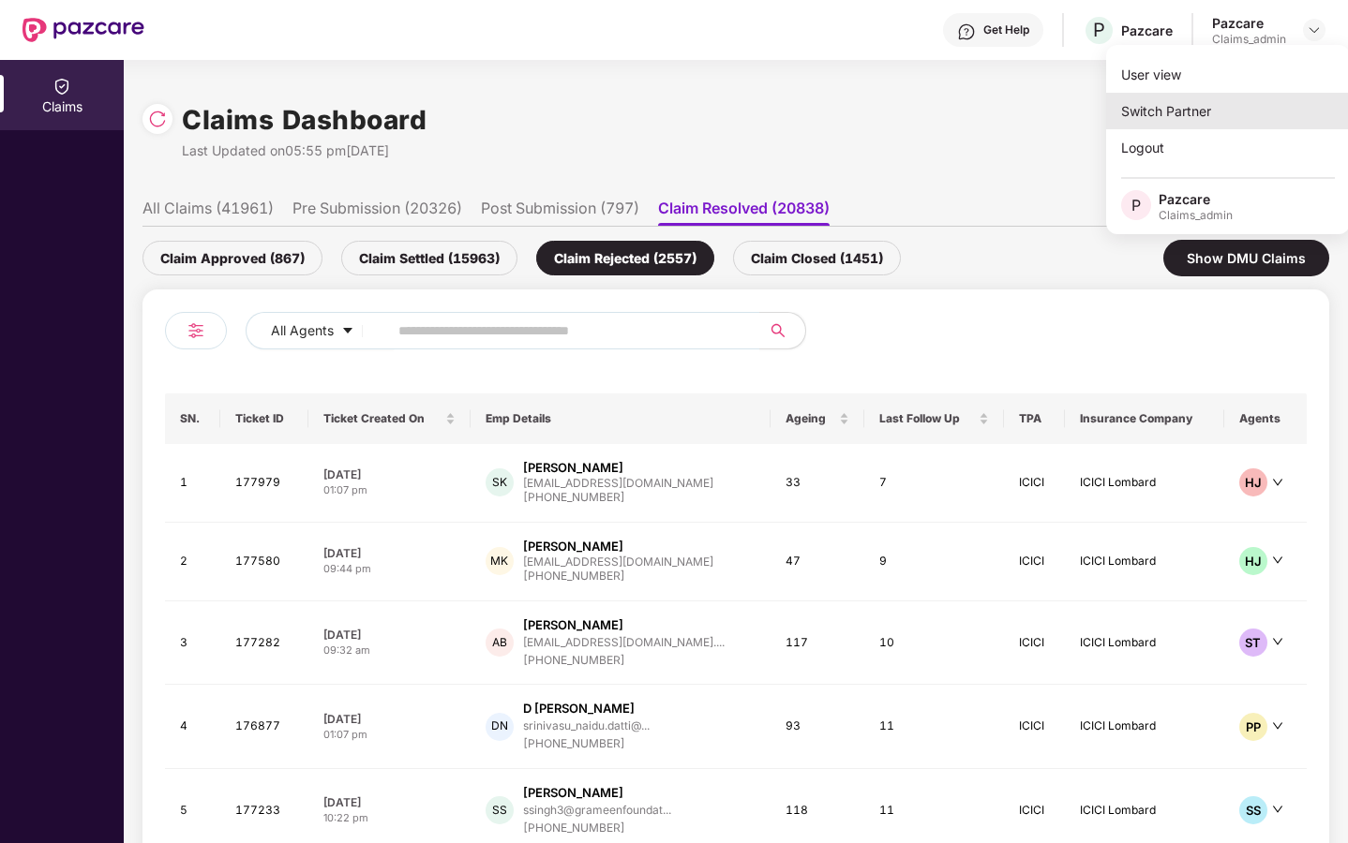
click at [1214, 101] on div "Switch Partner" at bounding box center [1228, 111] width 244 height 37
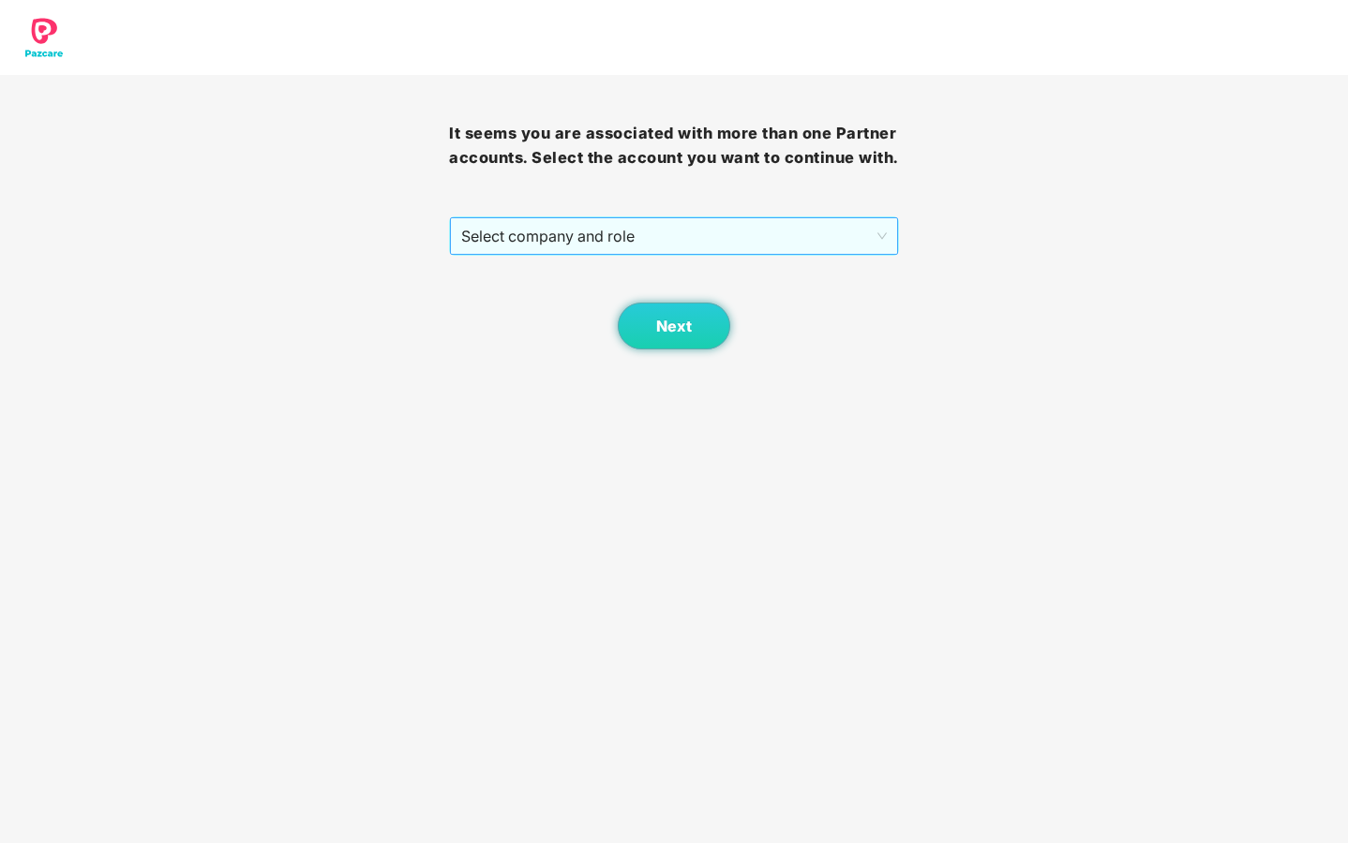
click at [798, 254] on span "Select company and role" at bounding box center [673, 236] width 424 height 36
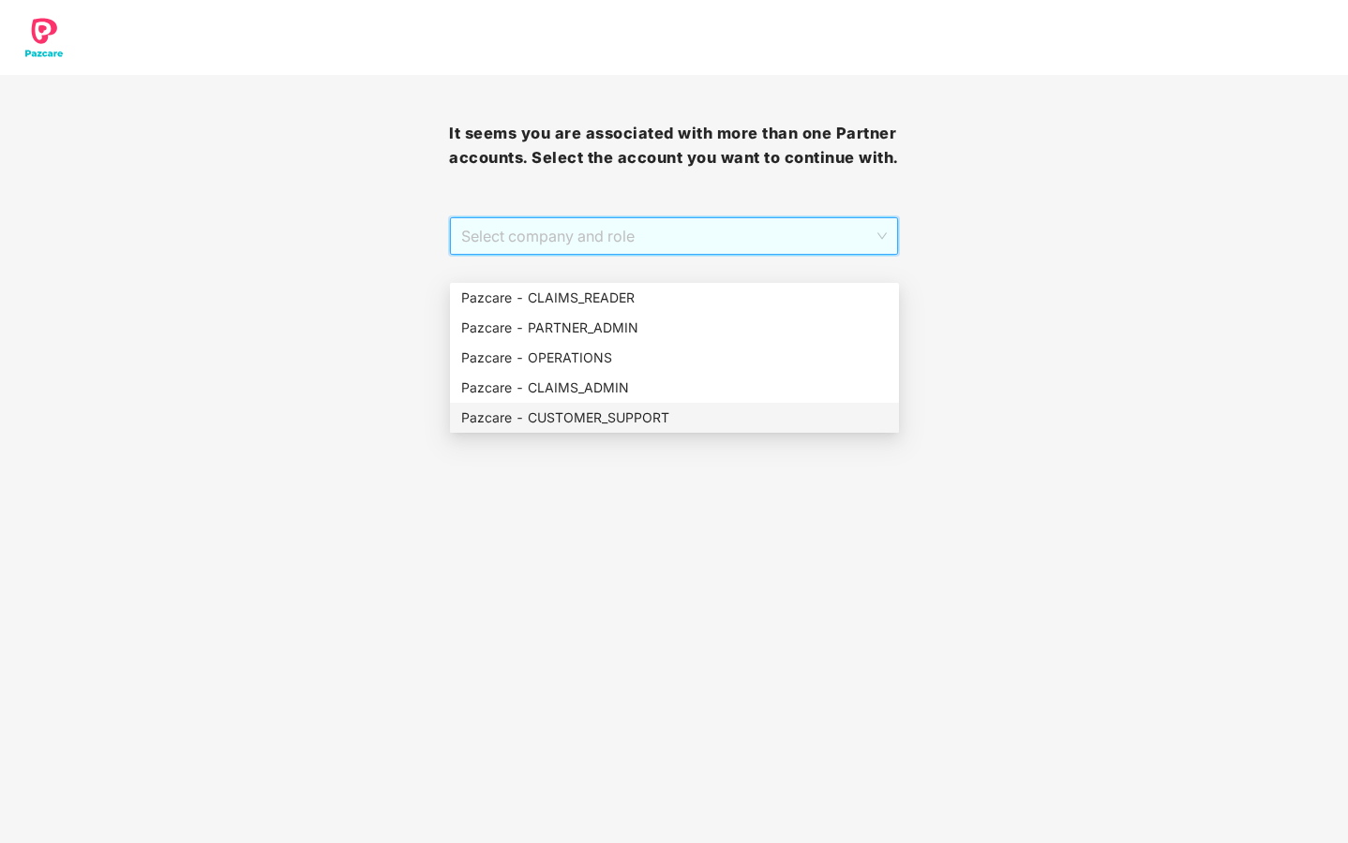
click at [661, 411] on div "Pazcare - CUSTOMER_SUPPORT" at bounding box center [674, 418] width 426 height 21
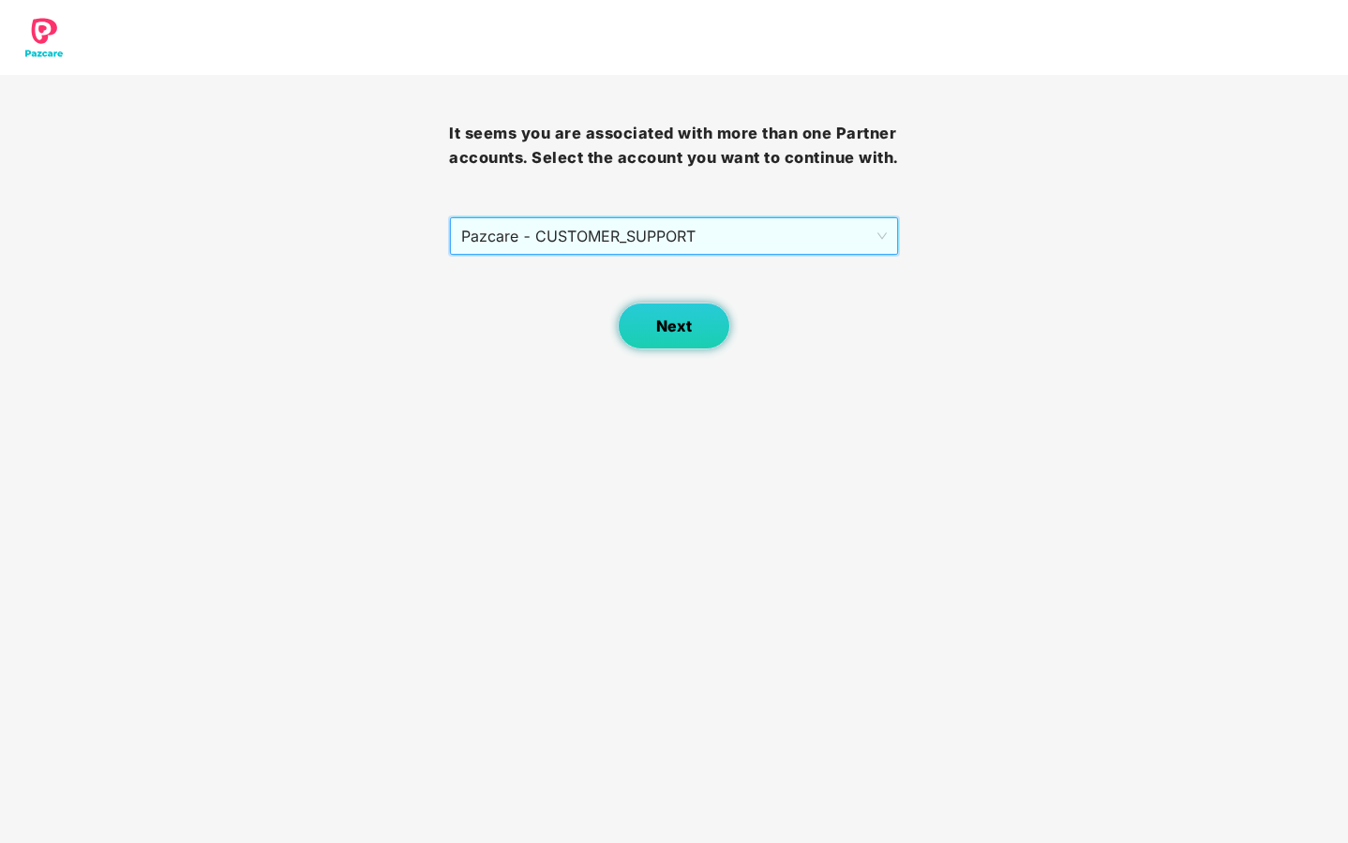
click at [676, 350] on button "Next" at bounding box center [674, 326] width 112 height 47
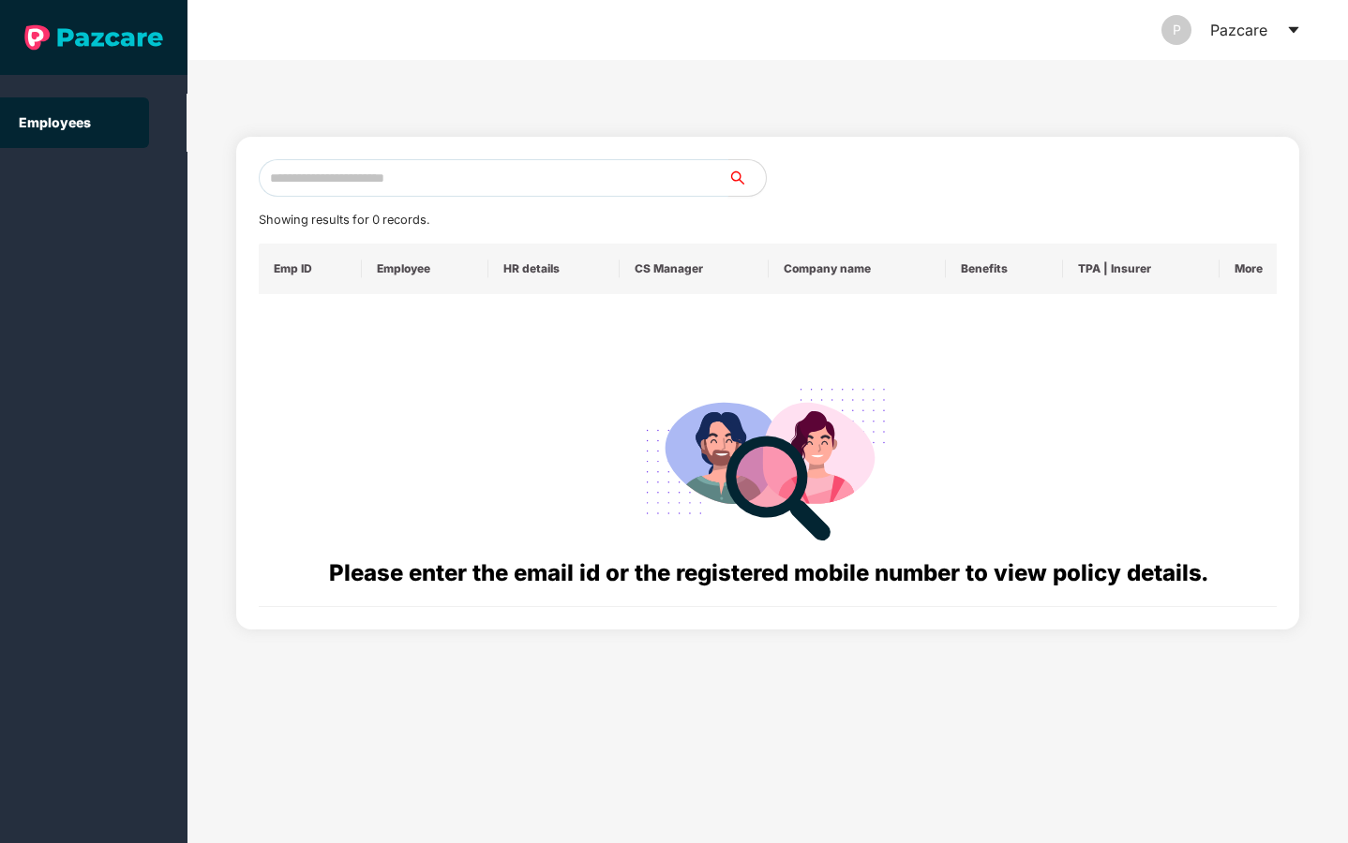
click at [443, 171] on input "text" at bounding box center [493, 177] width 469 height 37
paste input "**********"
click at [297, 180] on input "**********" at bounding box center [493, 177] width 469 height 37
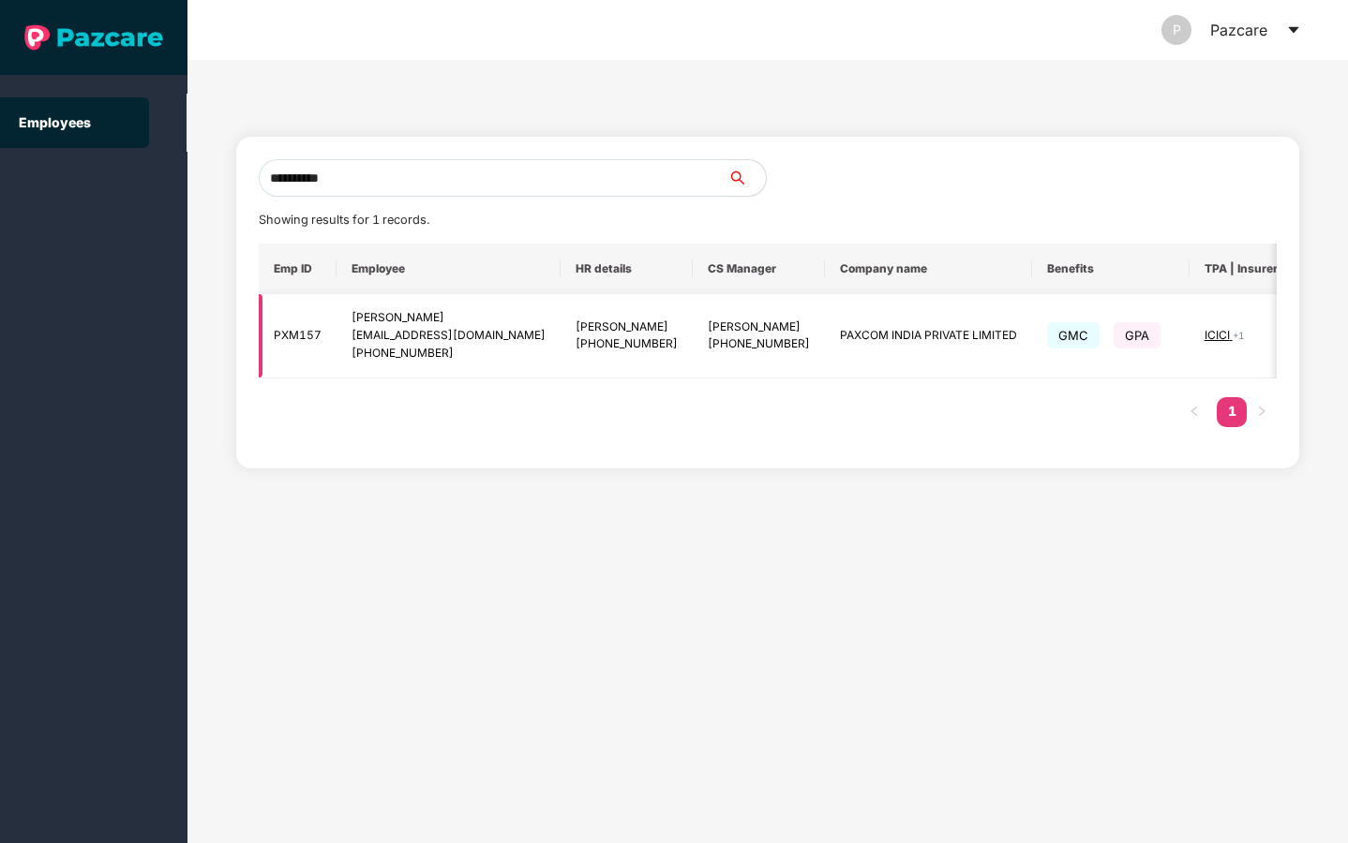
type input "**********"
click at [443, 343] on div "[EMAIL_ADDRESS][DOMAIN_NAME]" at bounding box center [448, 336] width 194 height 18
click at [1305, 338] on img at bounding box center [1318, 335] width 26 height 26
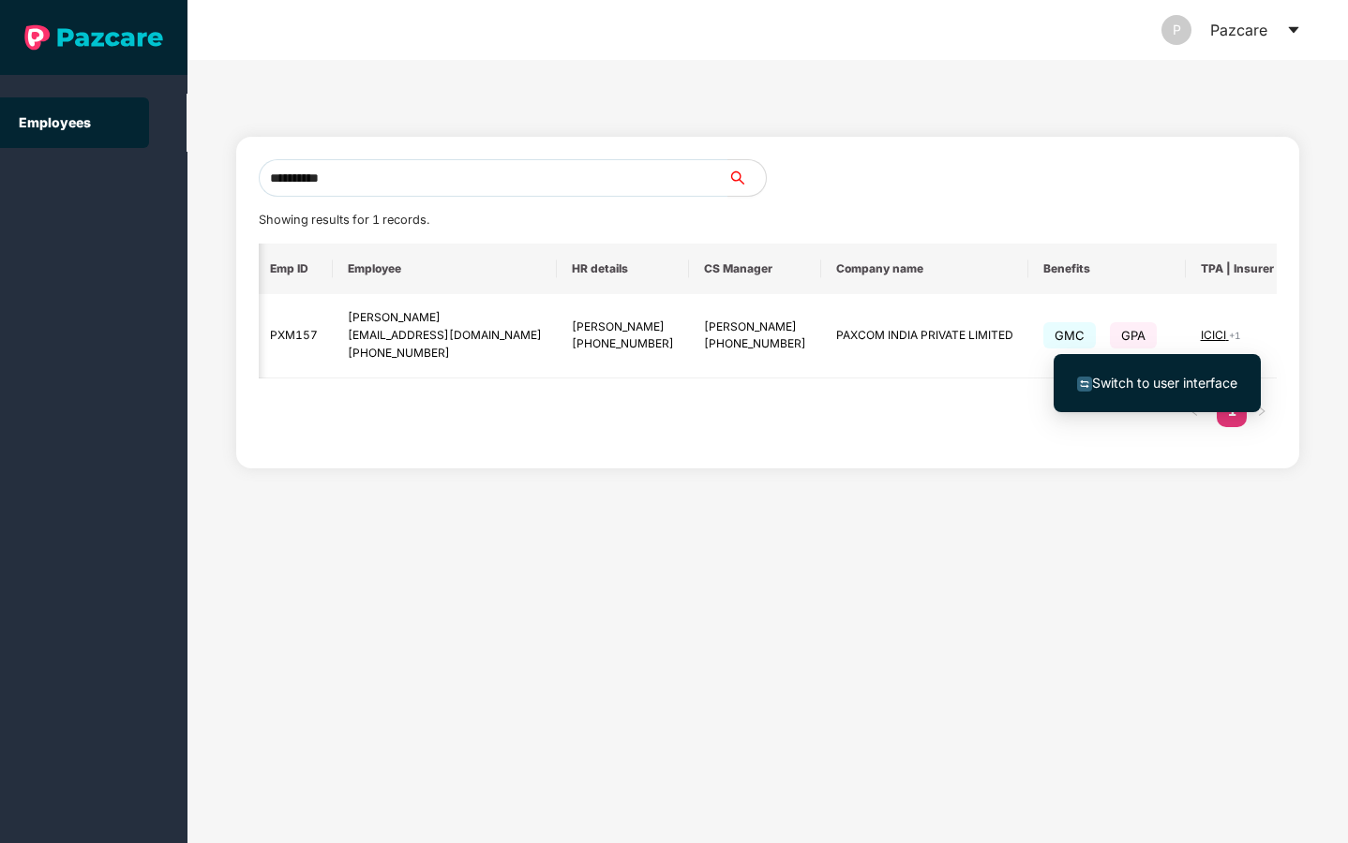
click at [1164, 383] on span "Switch to user interface" at bounding box center [1164, 383] width 145 height 16
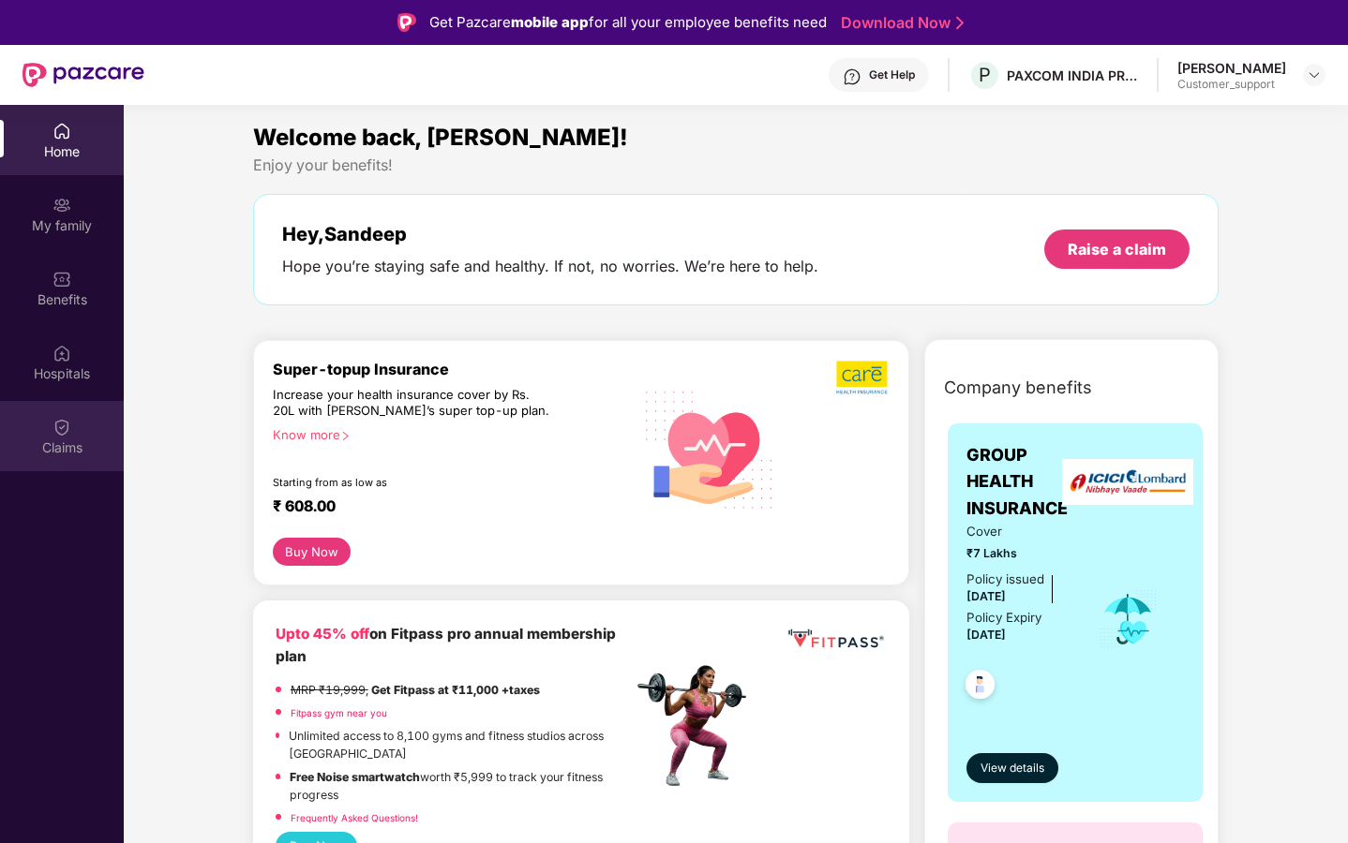
click at [43, 429] on div "Claims" at bounding box center [62, 436] width 124 height 70
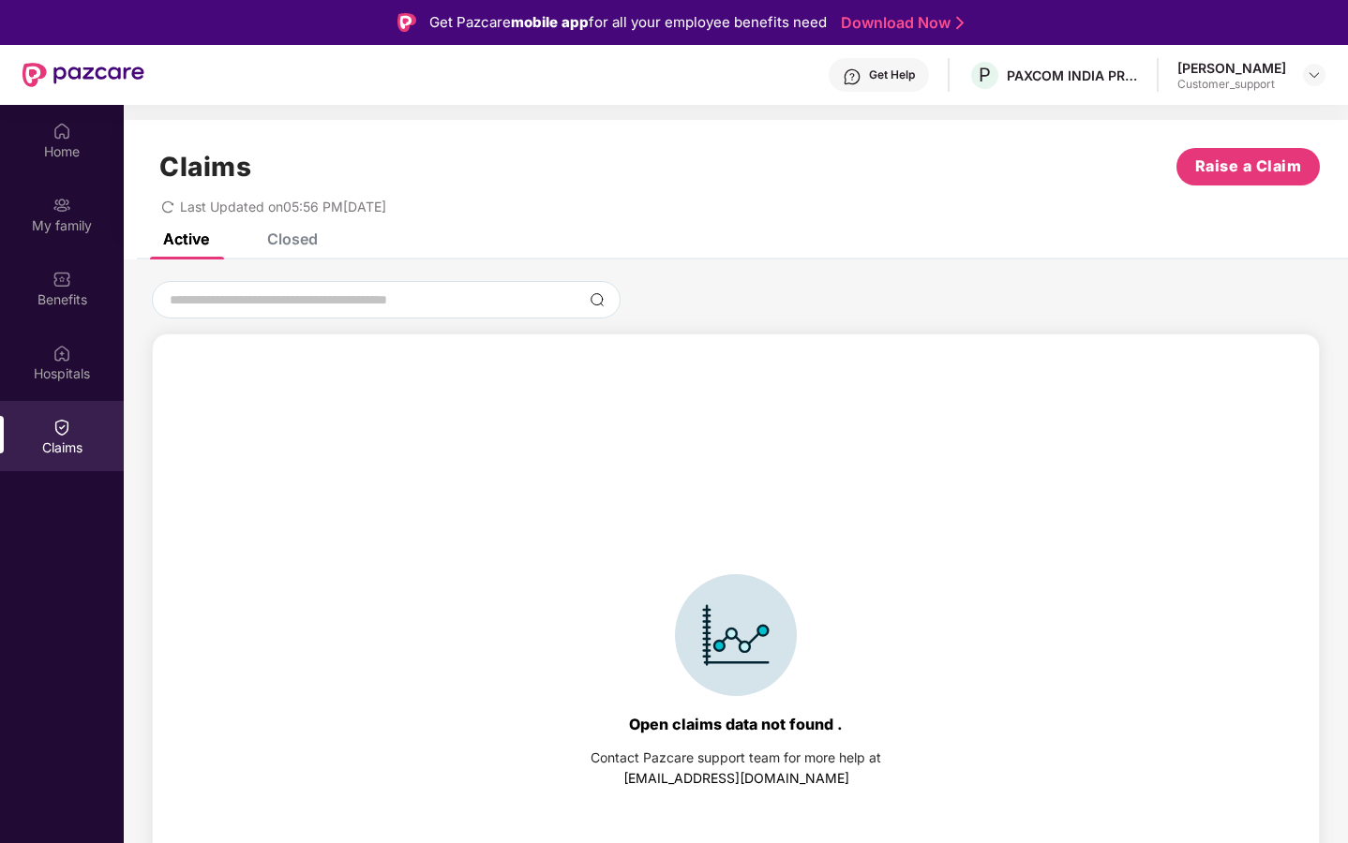
click at [302, 241] on div "Closed" at bounding box center [292, 239] width 51 height 19
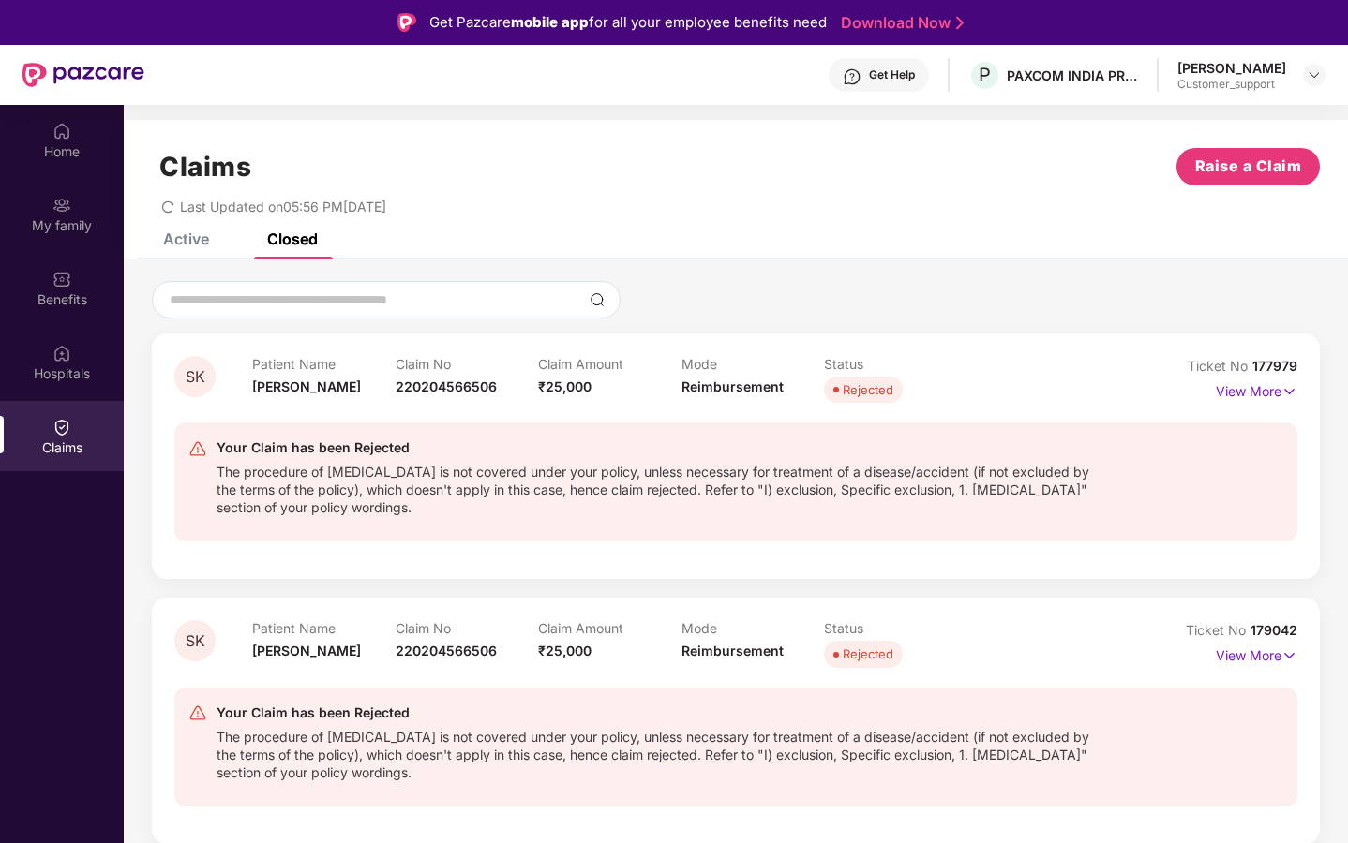
click at [185, 246] on div "Active" at bounding box center [186, 239] width 46 height 19
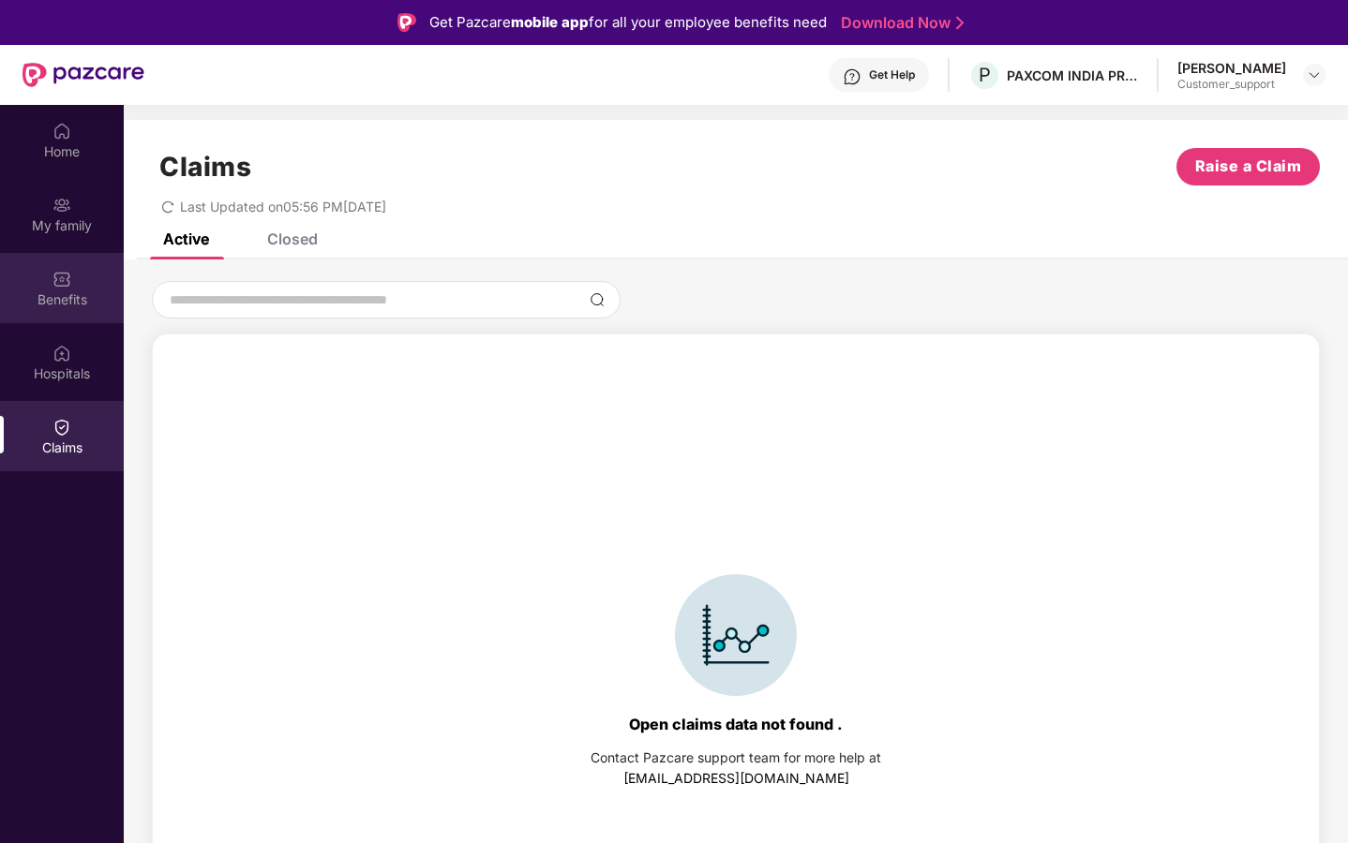
click at [64, 301] on div "Benefits" at bounding box center [62, 299] width 124 height 19
